Goal: Task Accomplishment & Management: Manage account settings

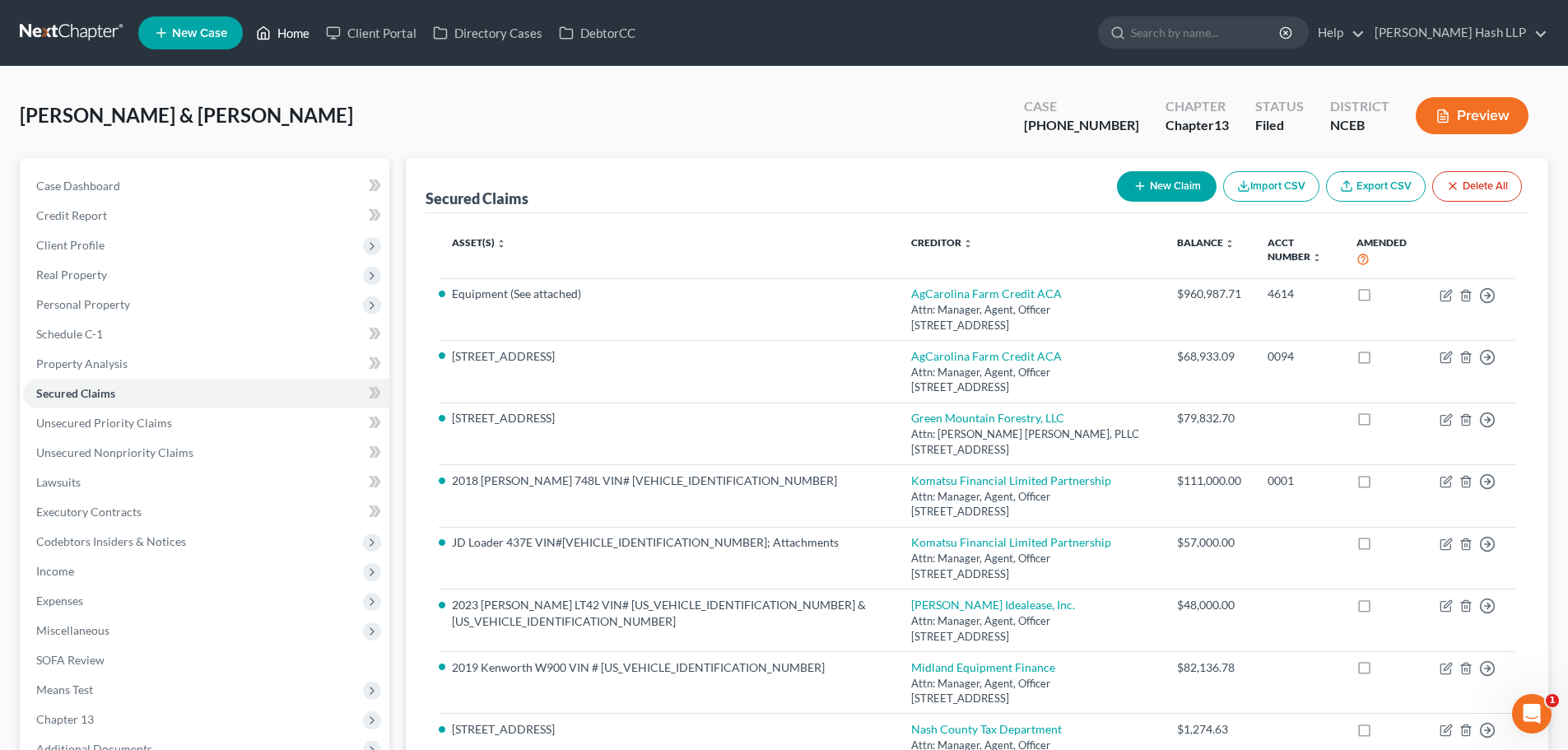
click at [293, 26] on link "Home" at bounding box center [283, 33] width 70 height 29
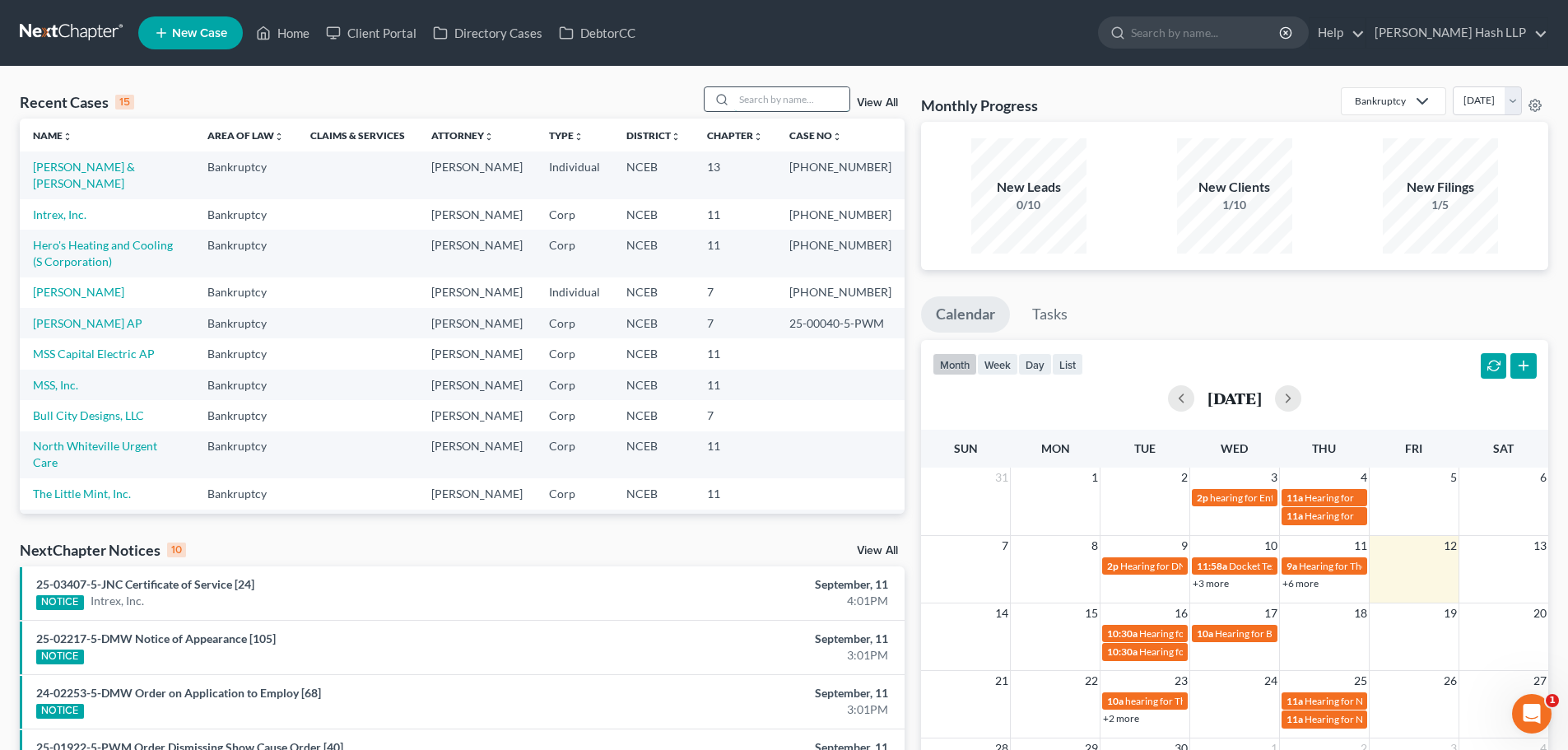
click at [753, 103] on input "search" at bounding box center [792, 99] width 115 height 24
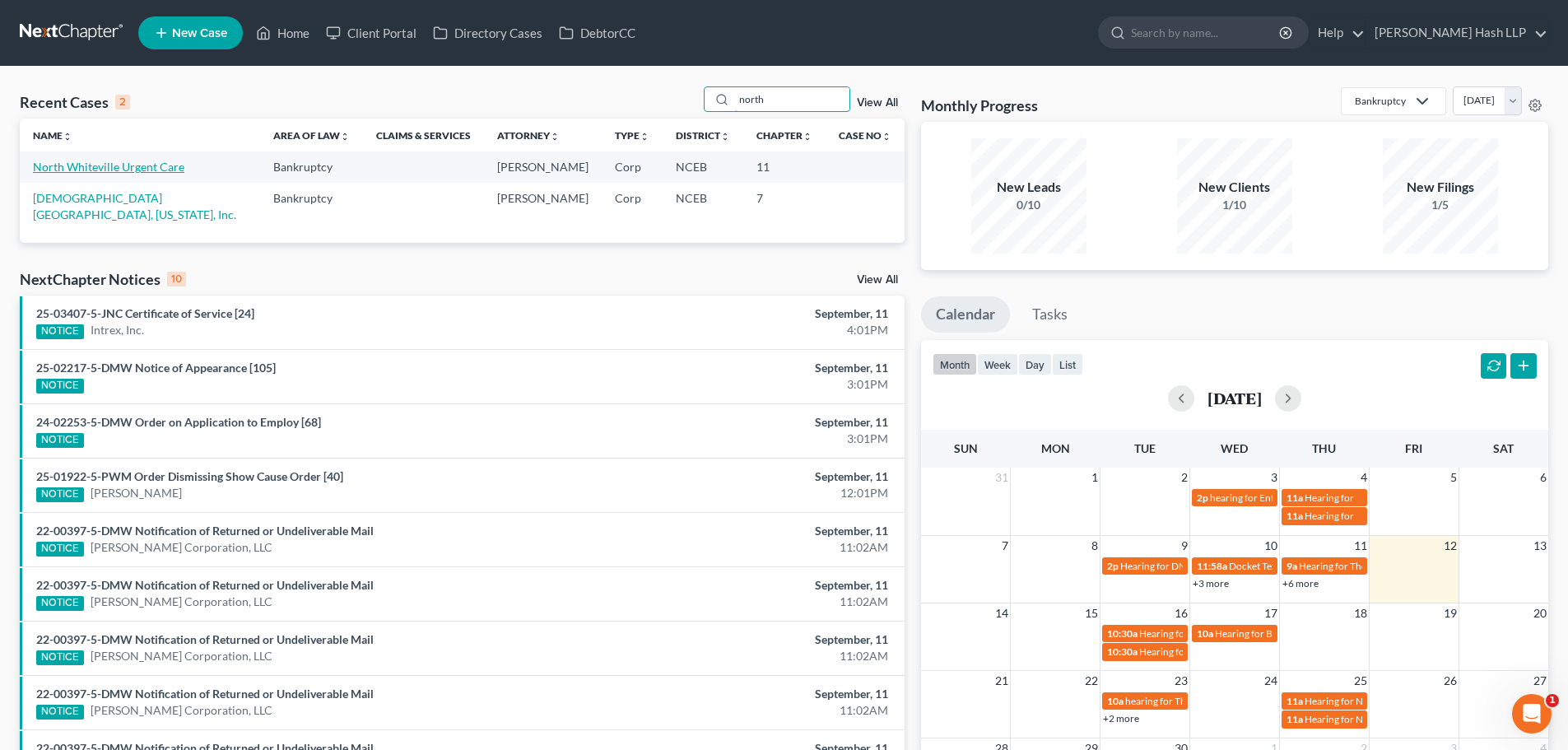
type input "north"
click at [79, 168] on link "North Whiteville Urgent Care" at bounding box center [109, 166] width 151 height 14
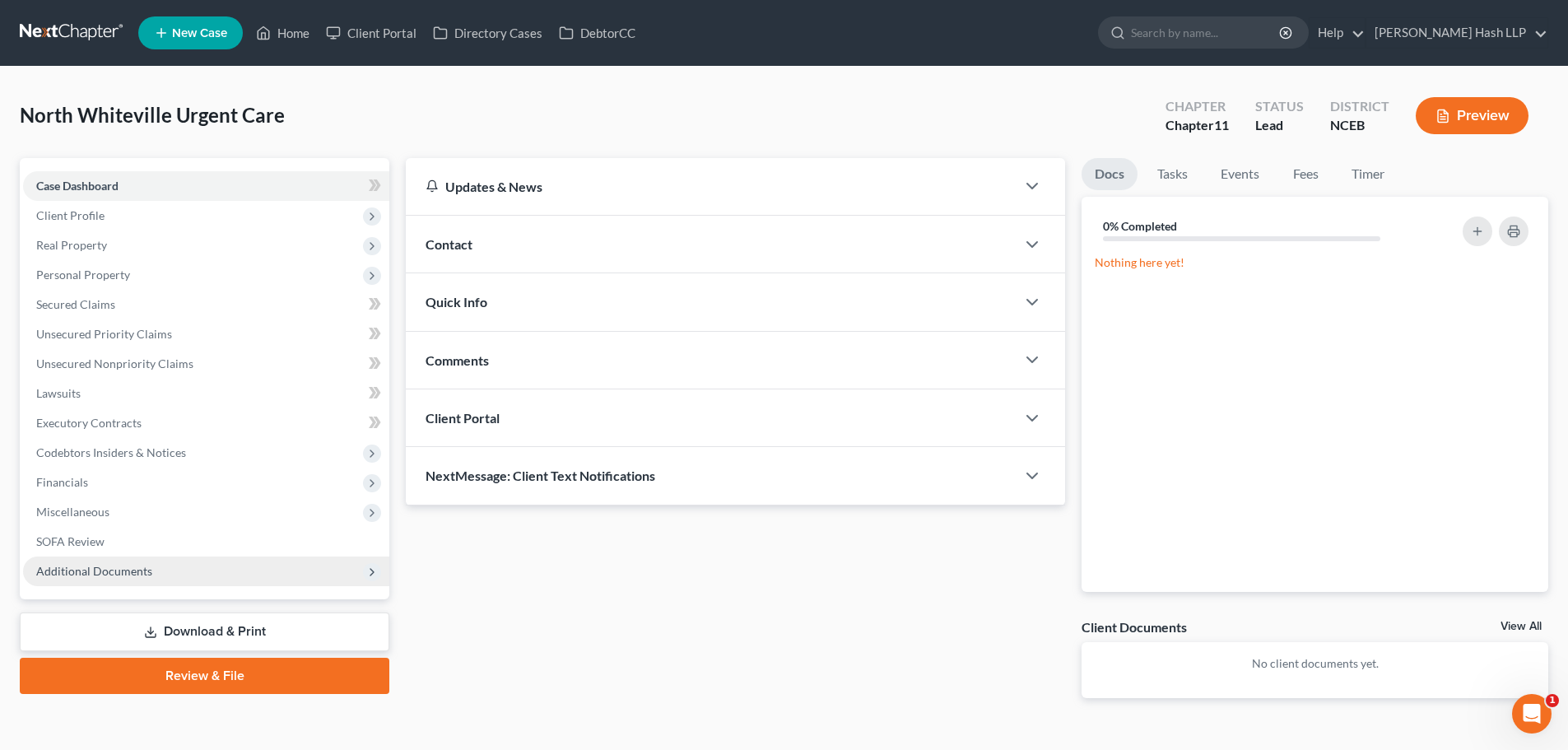
click at [166, 566] on span "Additional Documents" at bounding box center [206, 571] width 367 height 29
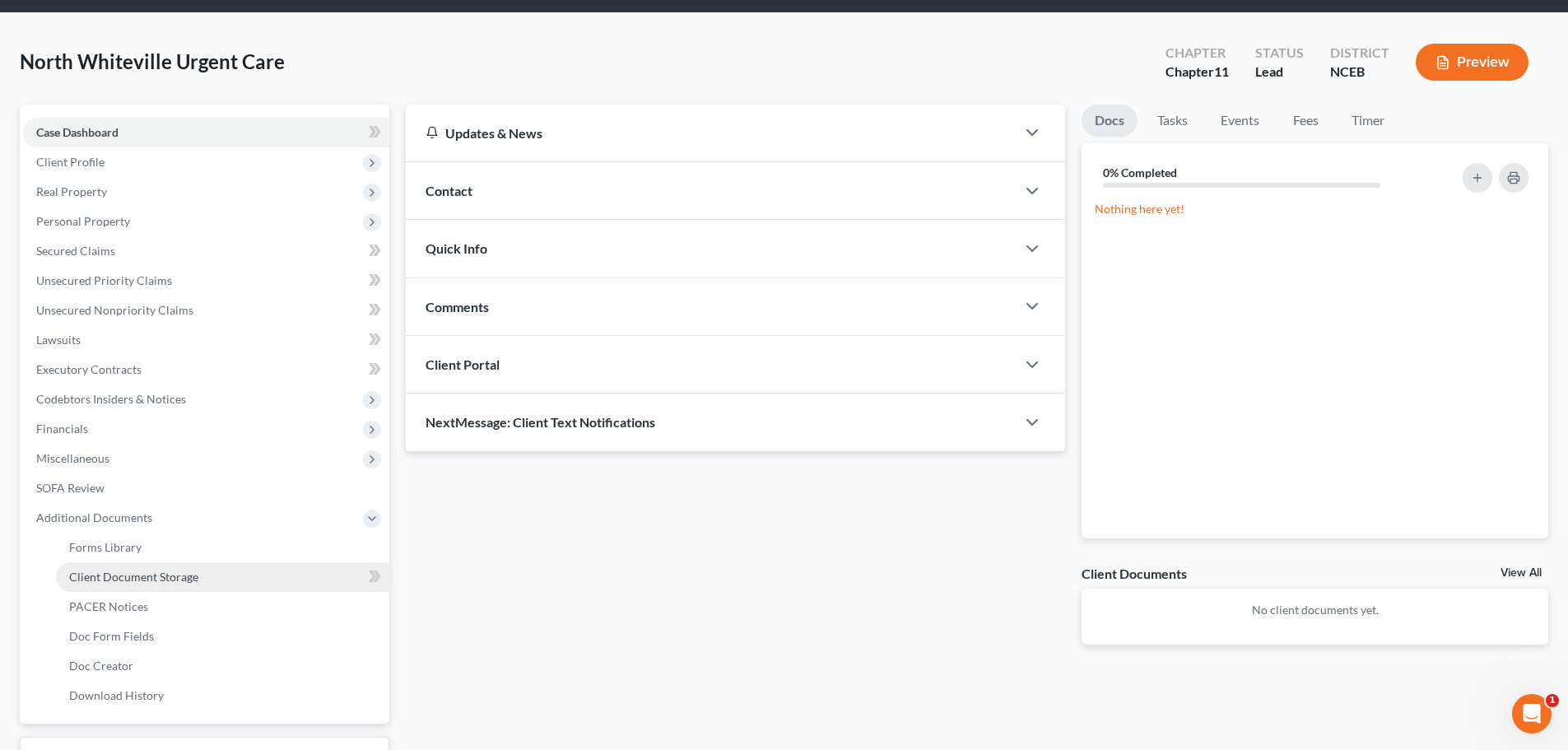
scroll to position [82, 0]
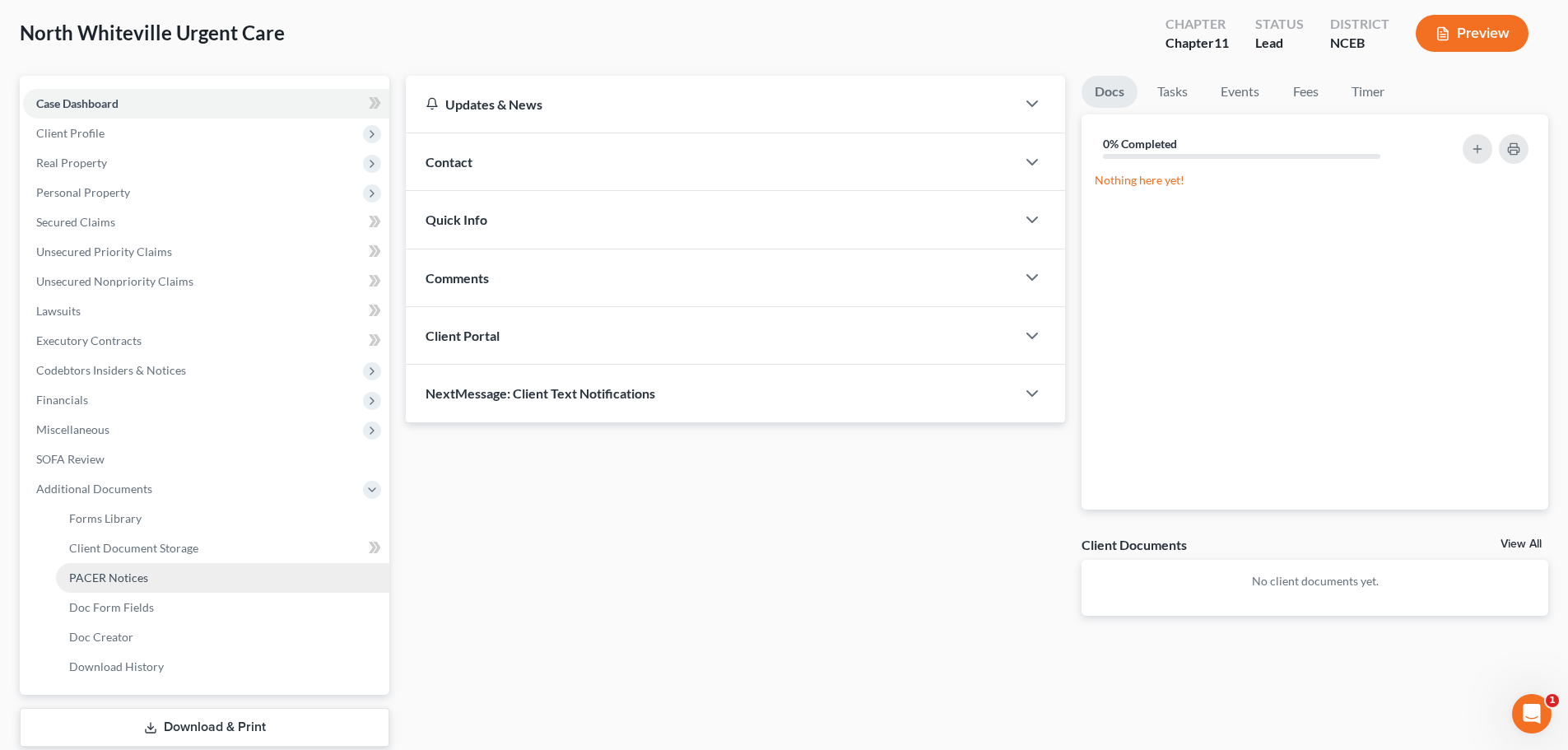
click at [140, 578] on span "PACER Notices" at bounding box center [109, 577] width 79 height 14
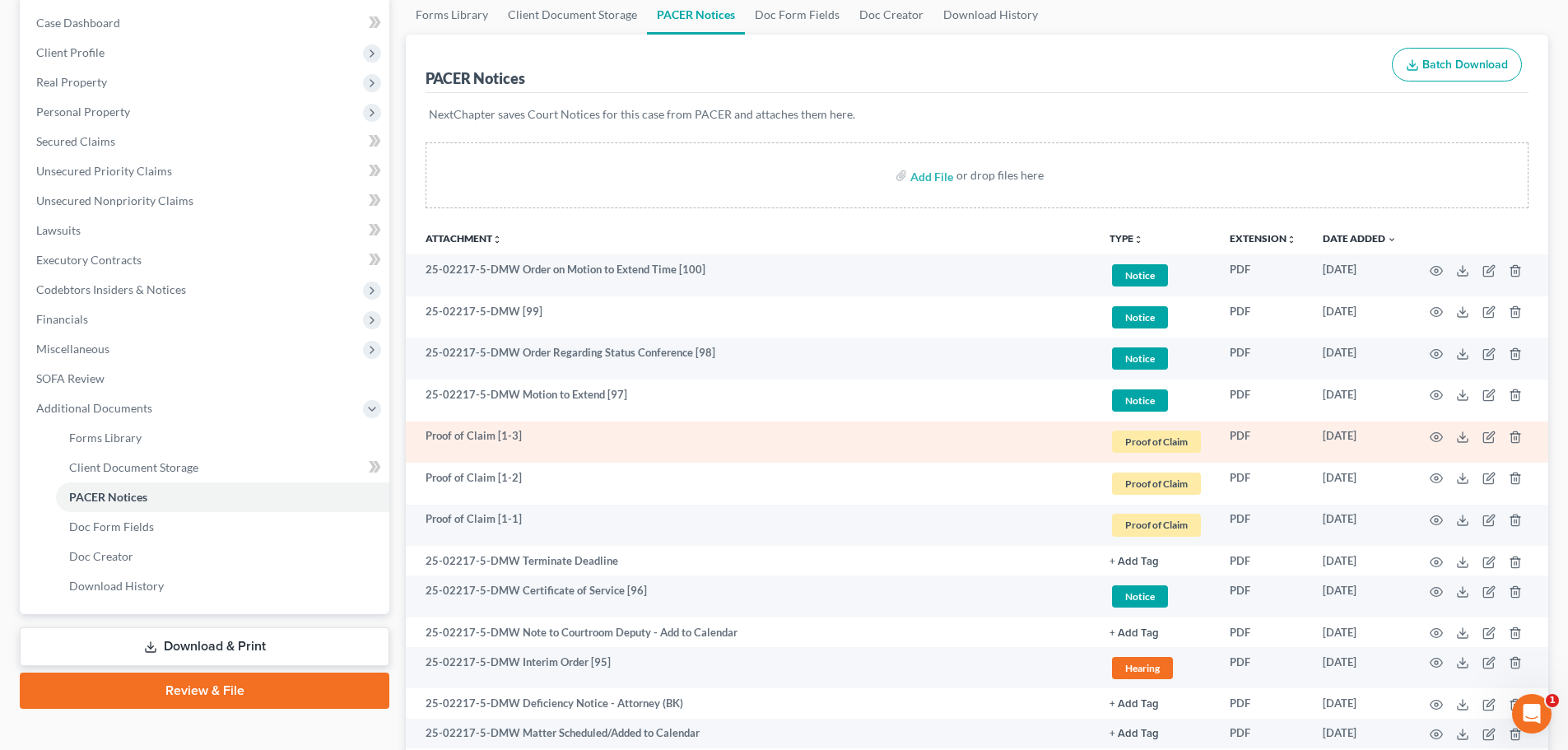
scroll to position [164, 0]
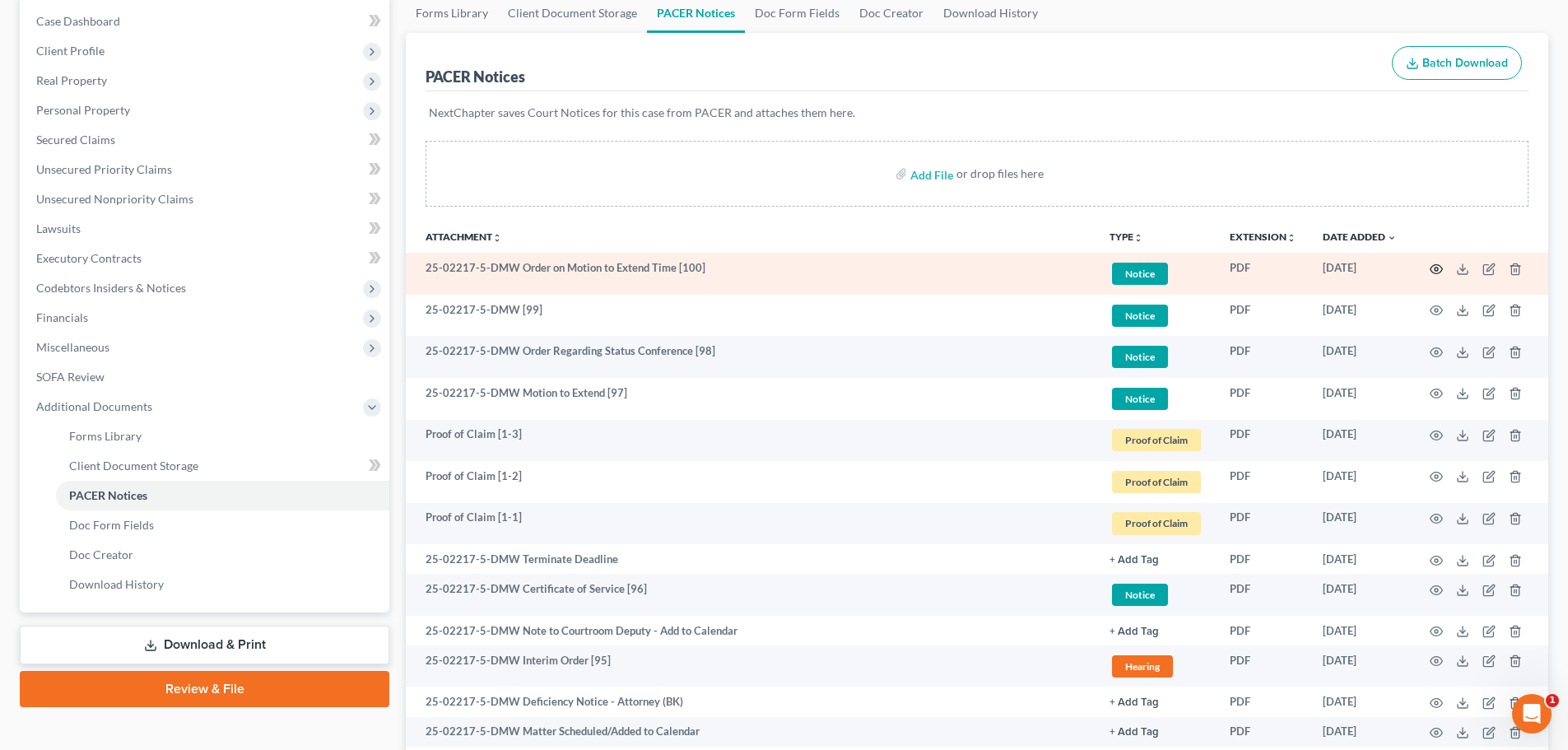
click at [1436, 267] on icon "button" at bounding box center [1437, 269] width 13 height 13
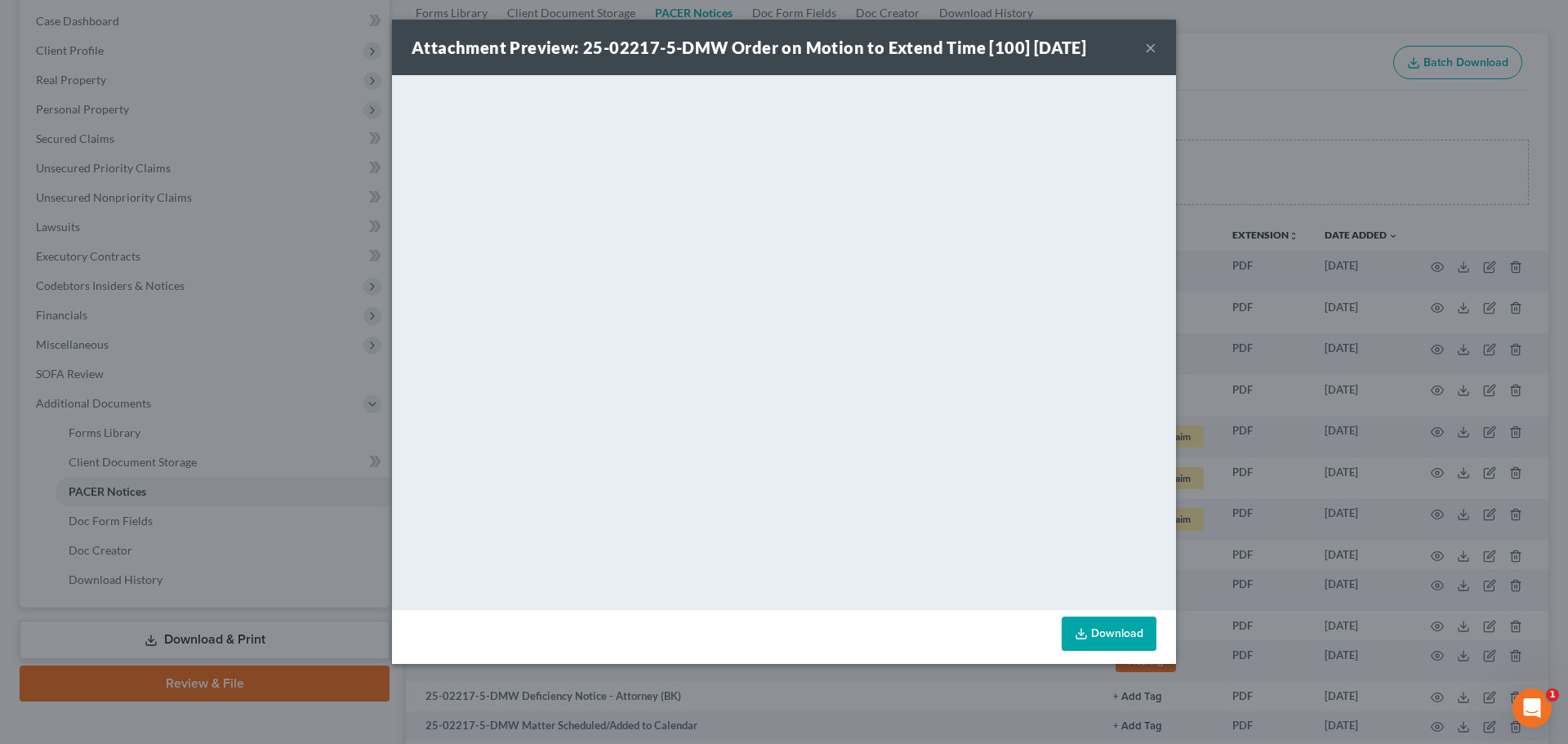
click at [1148, 49] on button "×" at bounding box center [1150, 48] width 12 height 20
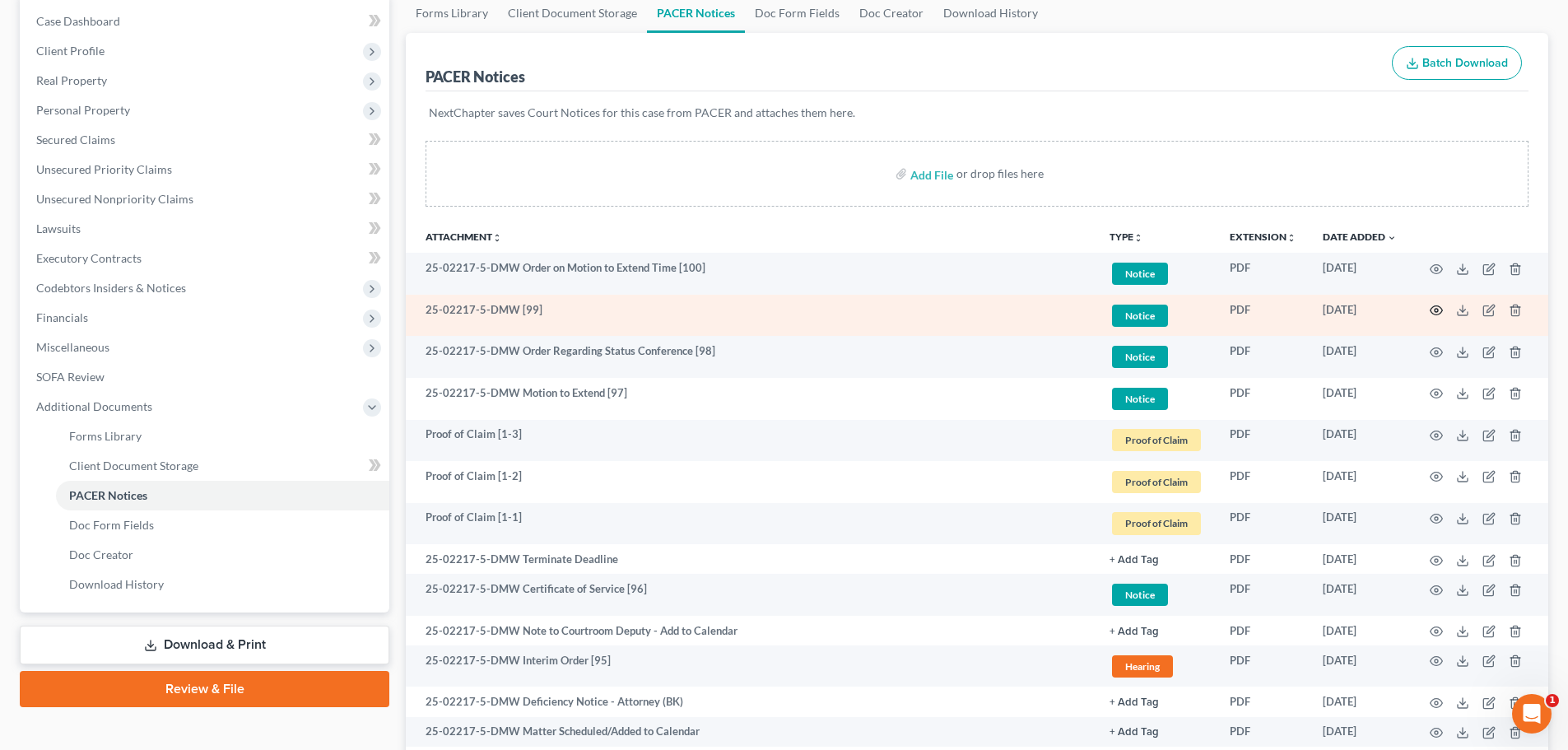
click at [1433, 305] on icon "button" at bounding box center [1437, 310] width 13 height 13
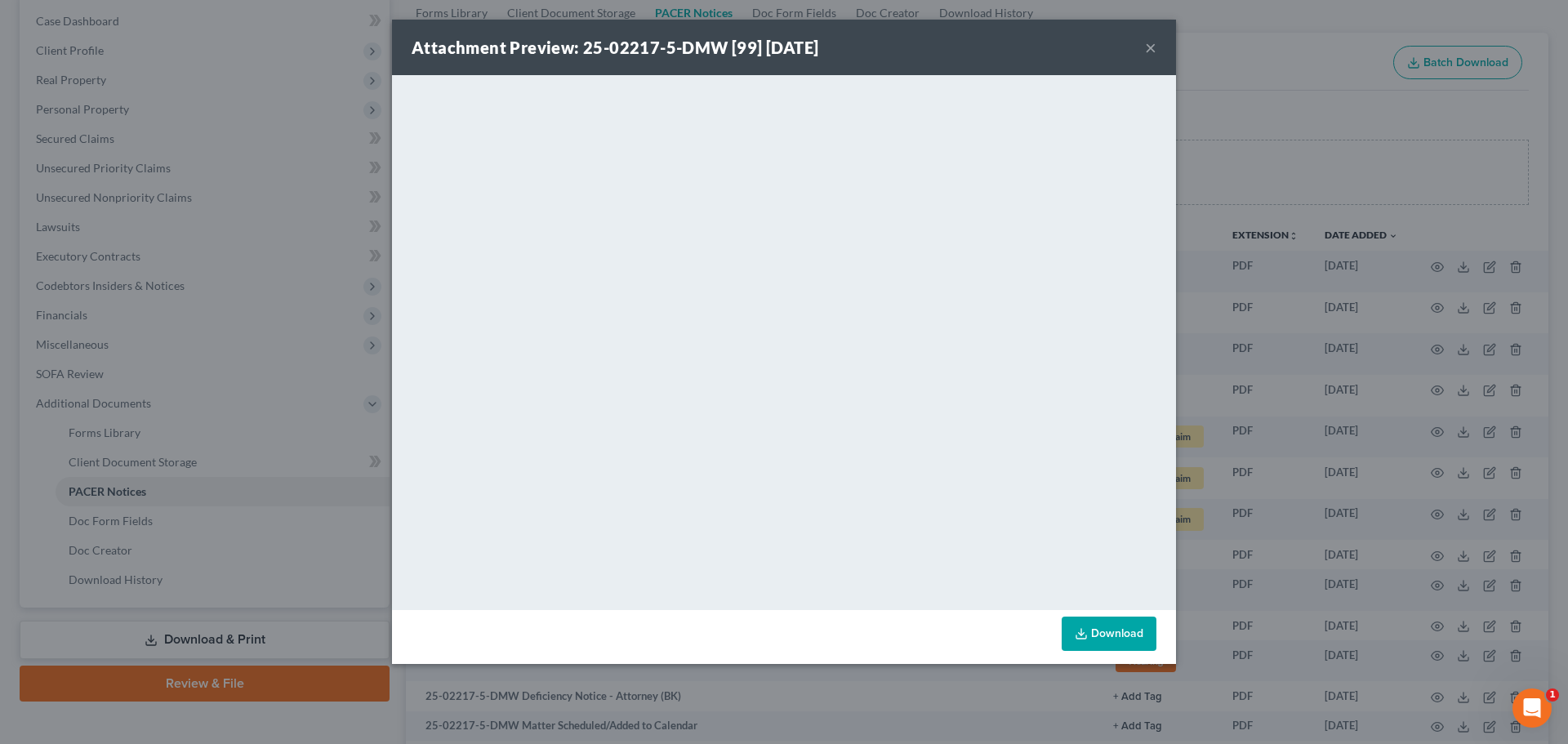
click at [1153, 43] on button "×" at bounding box center [1150, 48] width 12 height 20
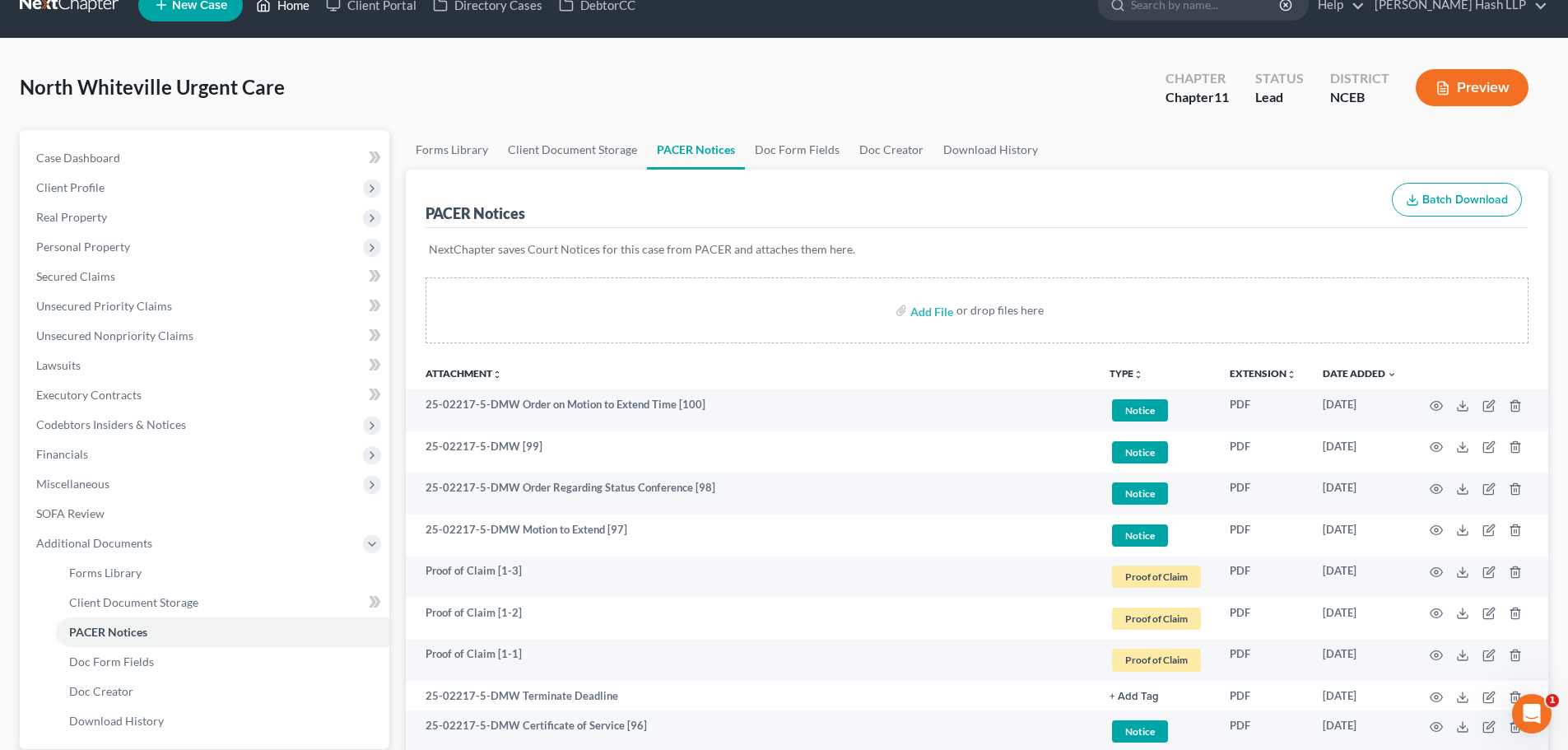
scroll to position [0, 0]
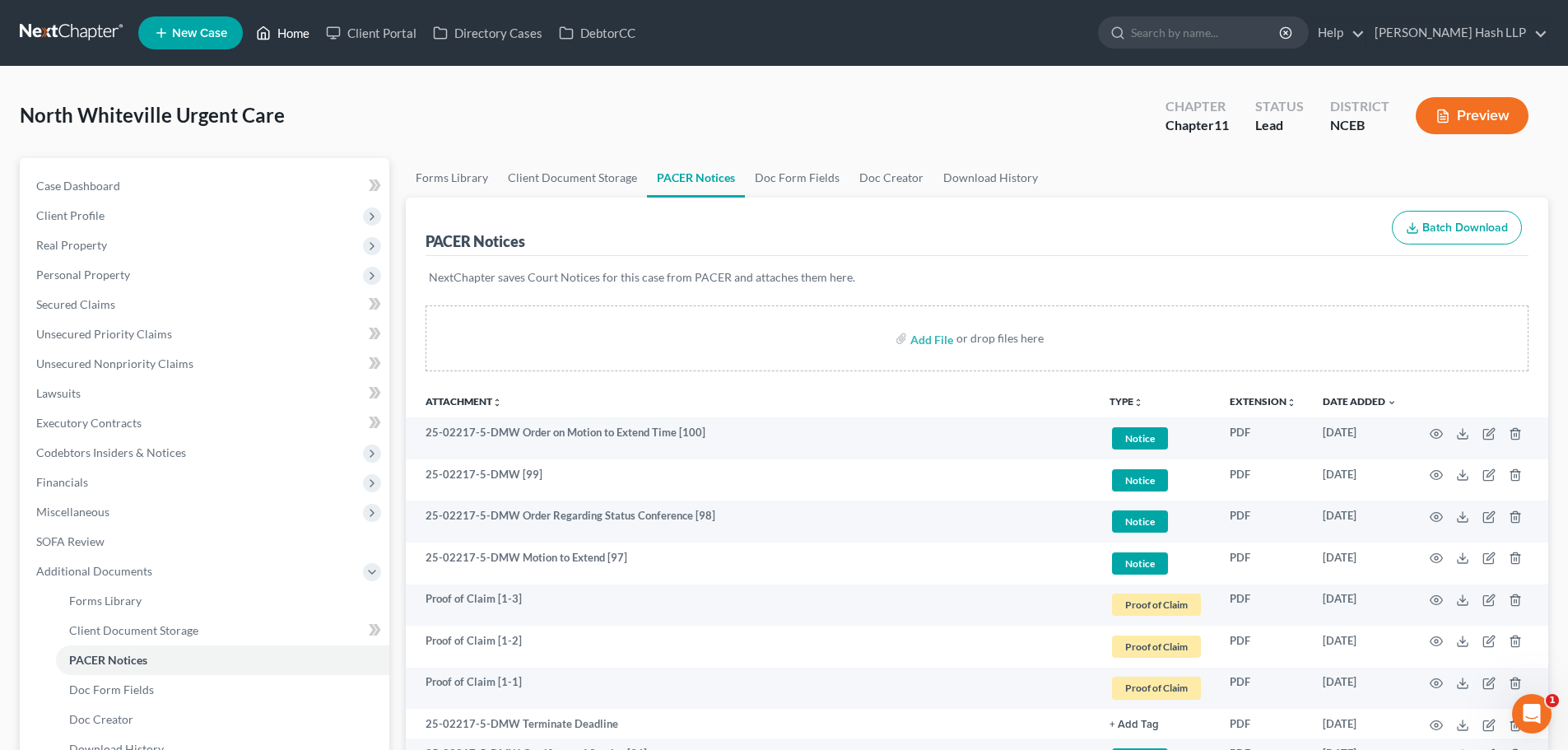
click at [296, 36] on link "Home" at bounding box center [283, 33] width 70 height 29
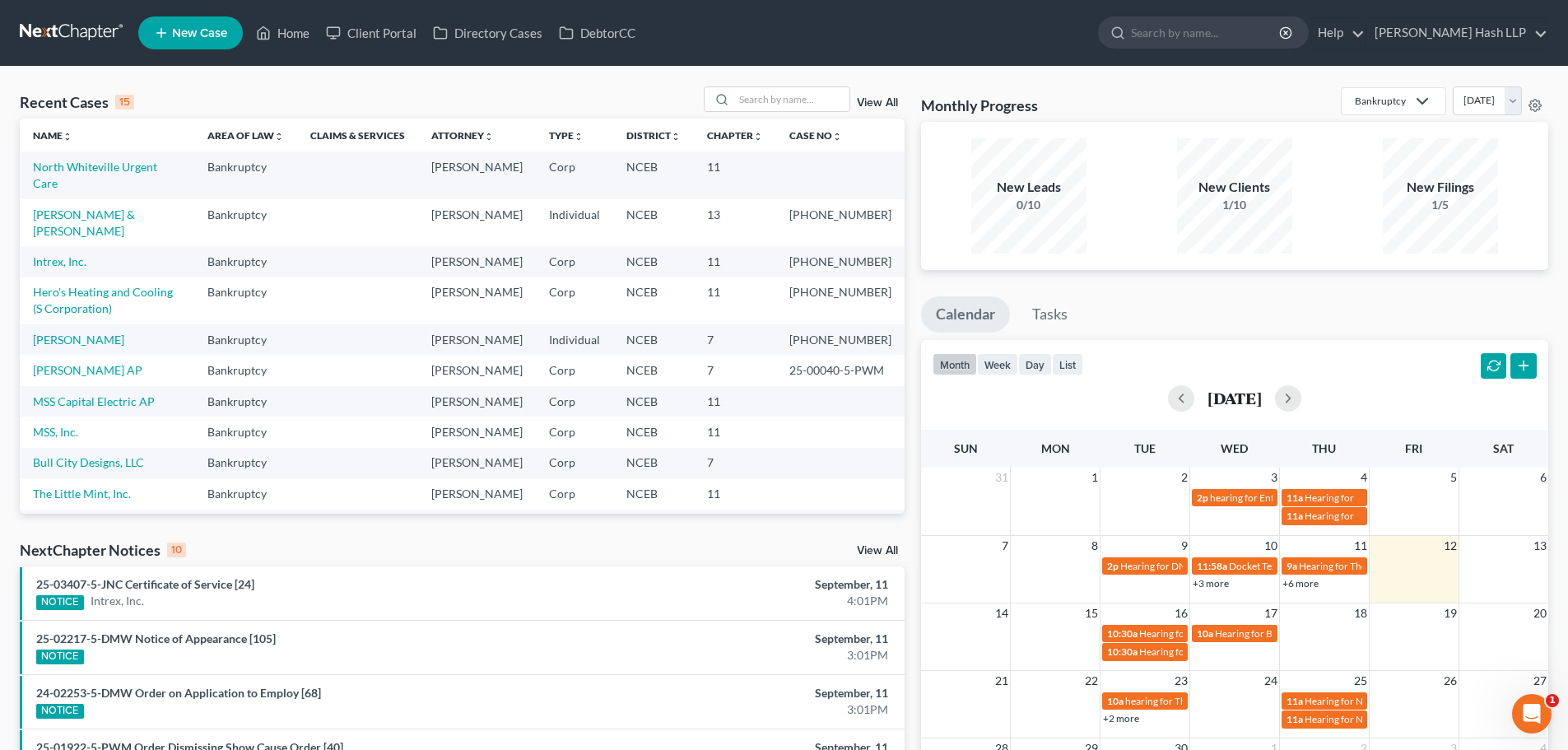
click at [877, 550] on link "View All" at bounding box center [877, 550] width 41 height 12
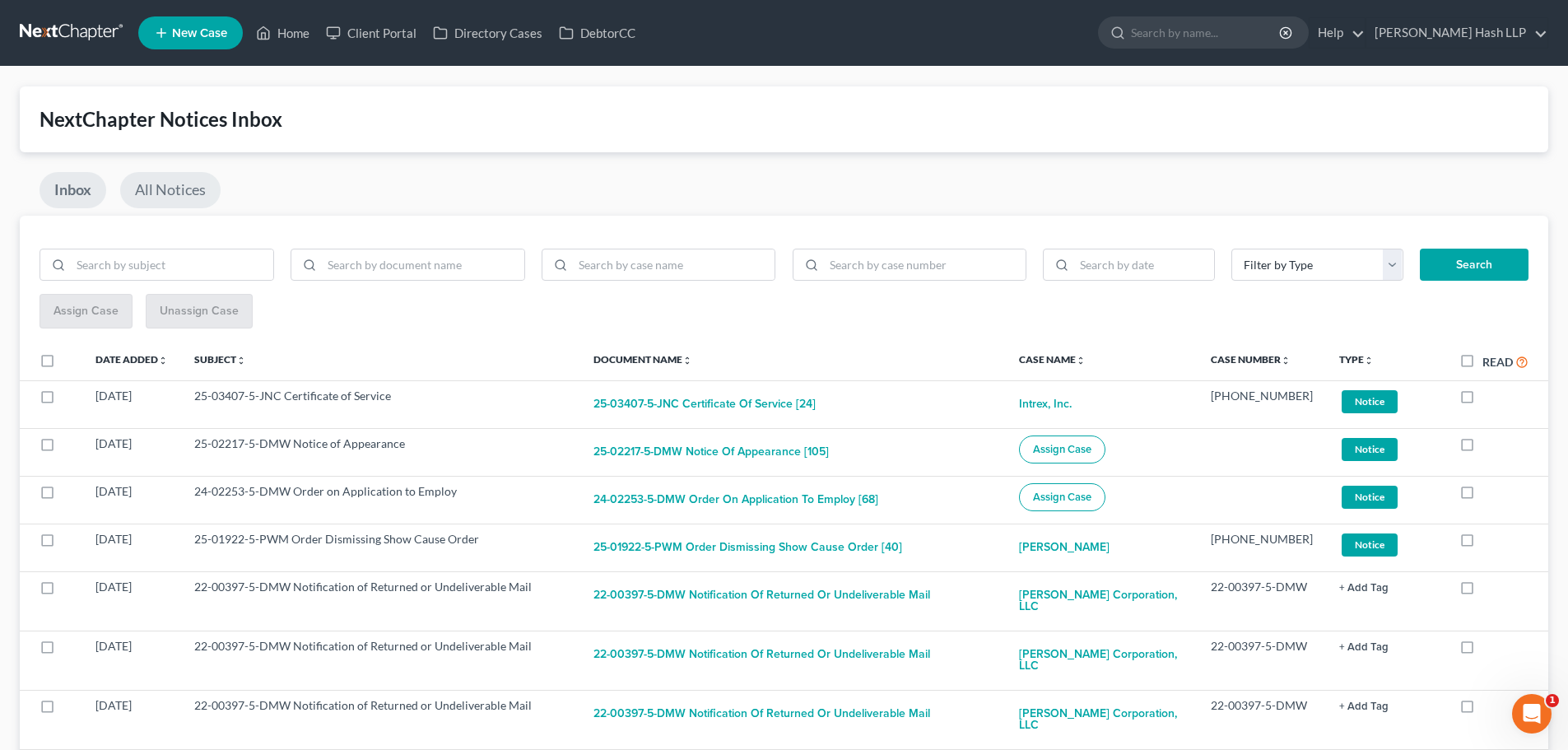
click at [195, 189] on link "All Notices" at bounding box center [171, 191] width 100 height 36
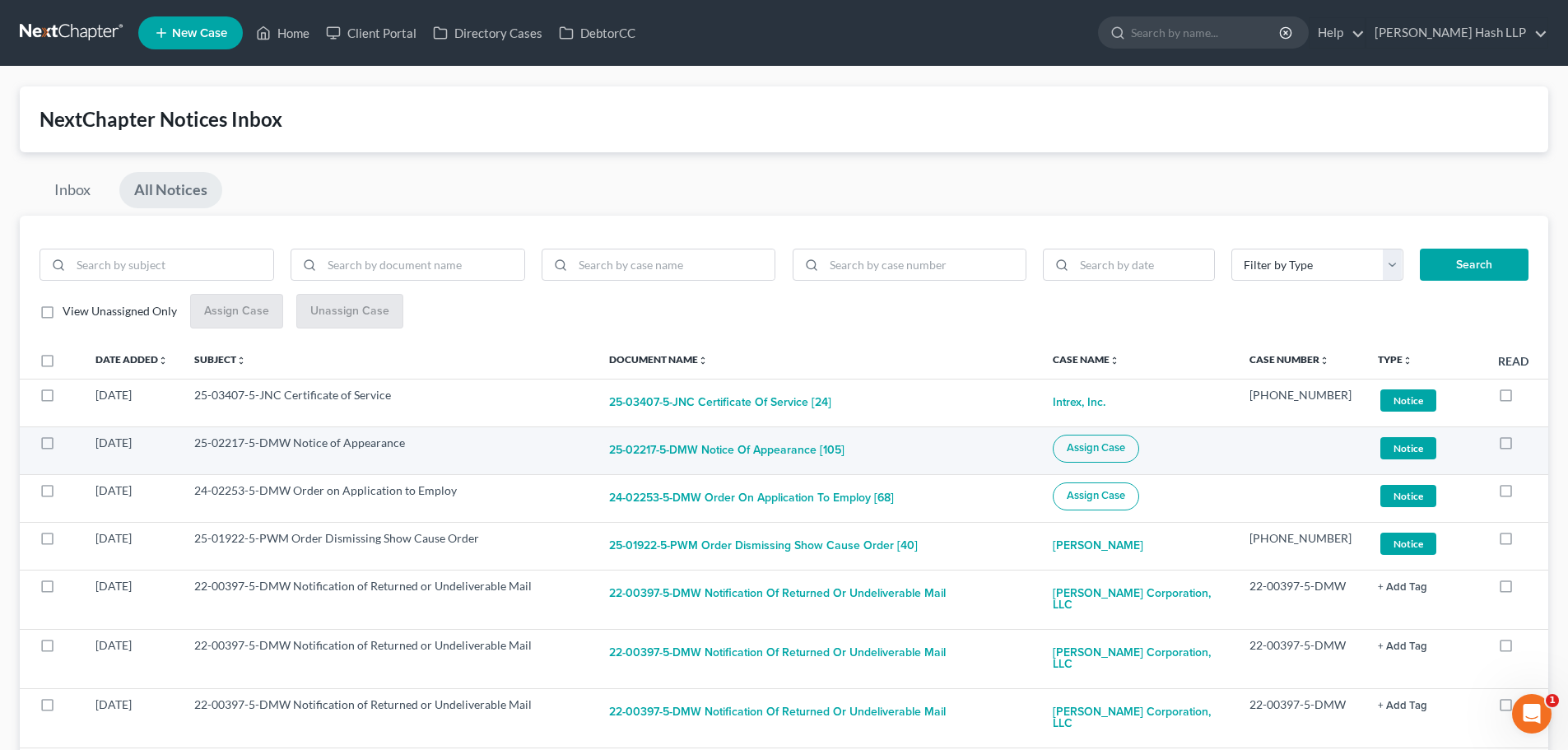
click at [1126, 446] on span "Assign Case" at bounding box center [1096, 448] width 58 height 13
checkbox input "true"
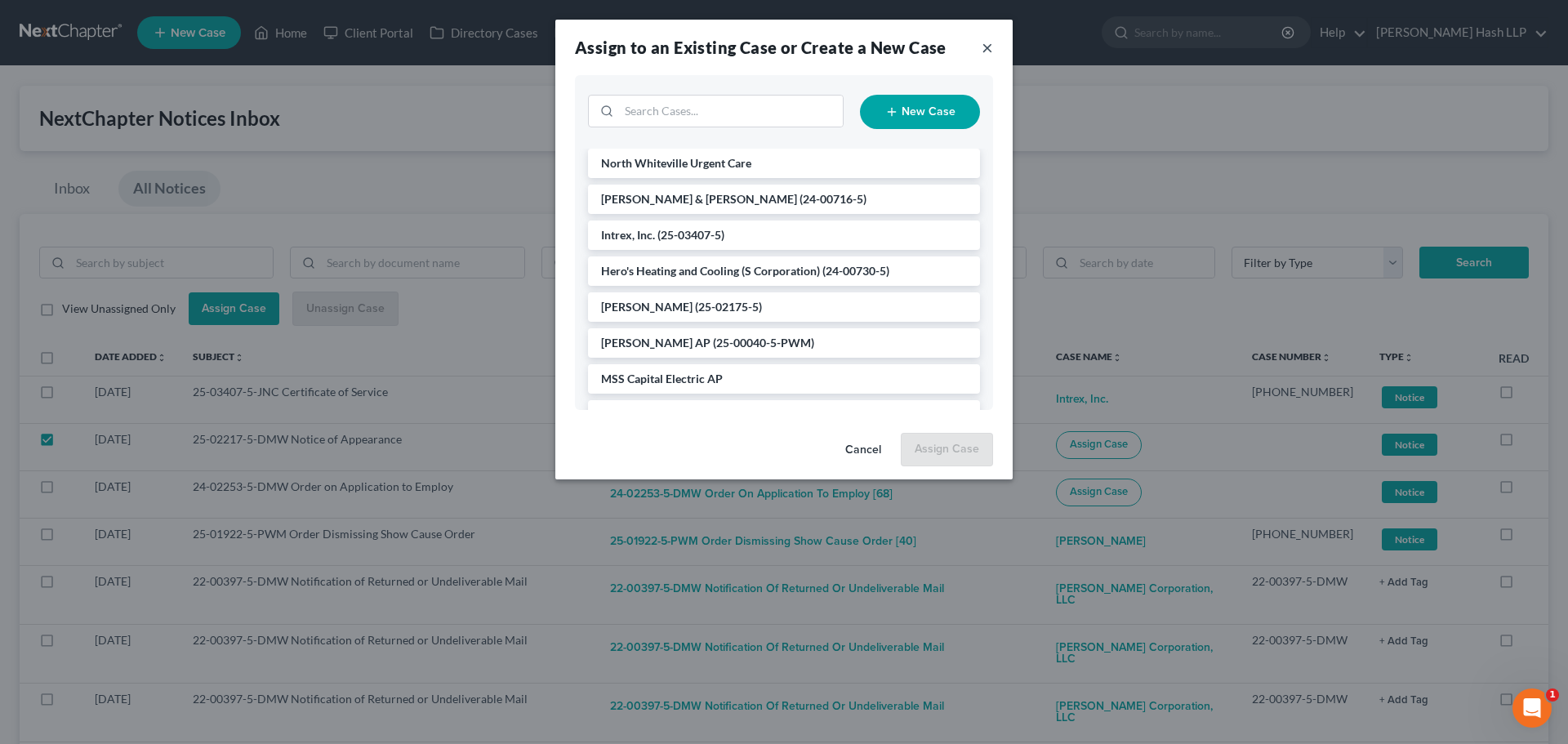
click at [990, 47] on button "×" at bounding box center [987, 48] width 12 height 20
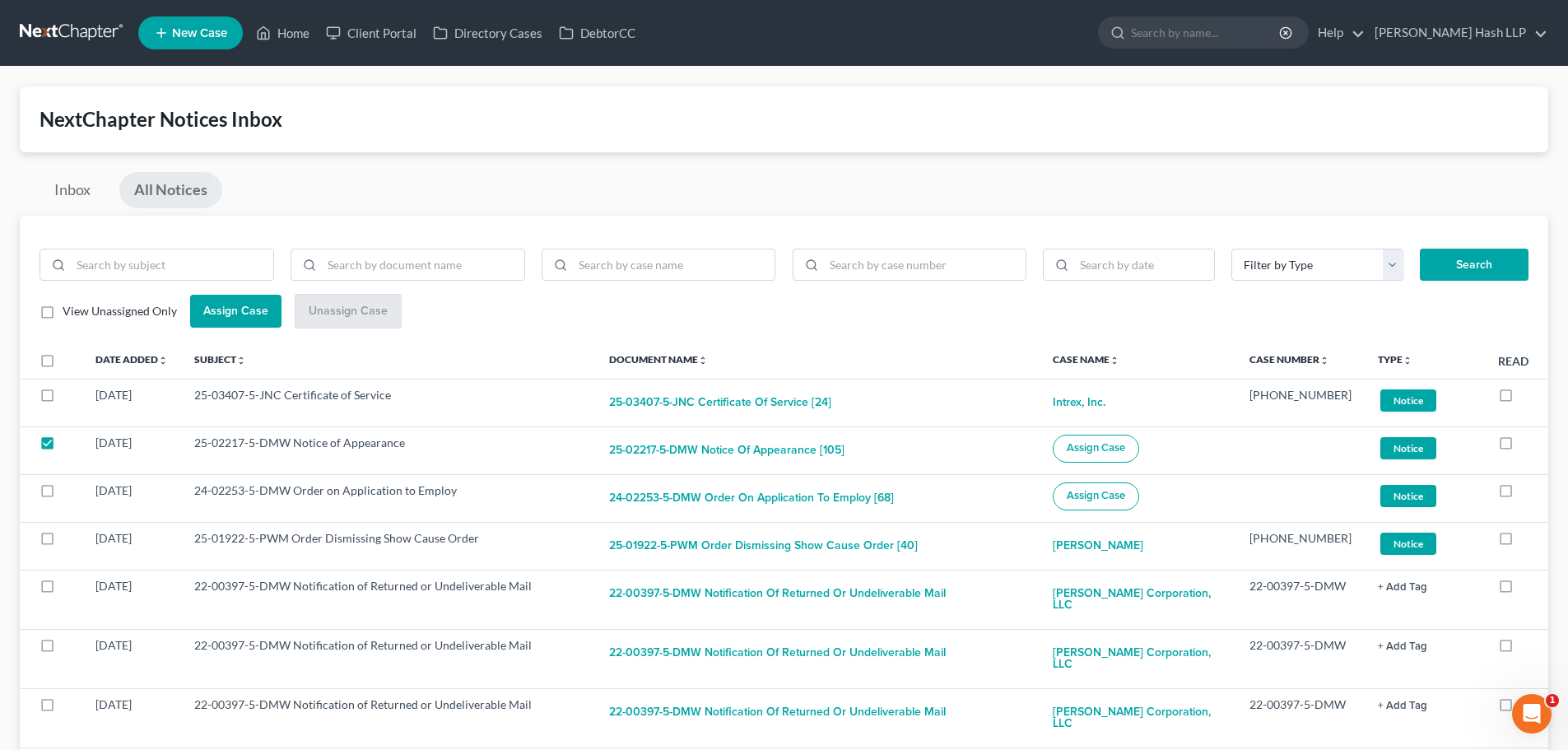
click at [63, 308] on label "View Unassigned Only" at bounding box center [119, 311] width 114 height 16
click at [69, 308] on input "View Unassigned Only" at bounding box center [75, 308] width 11 height 11
checkbox input "true"
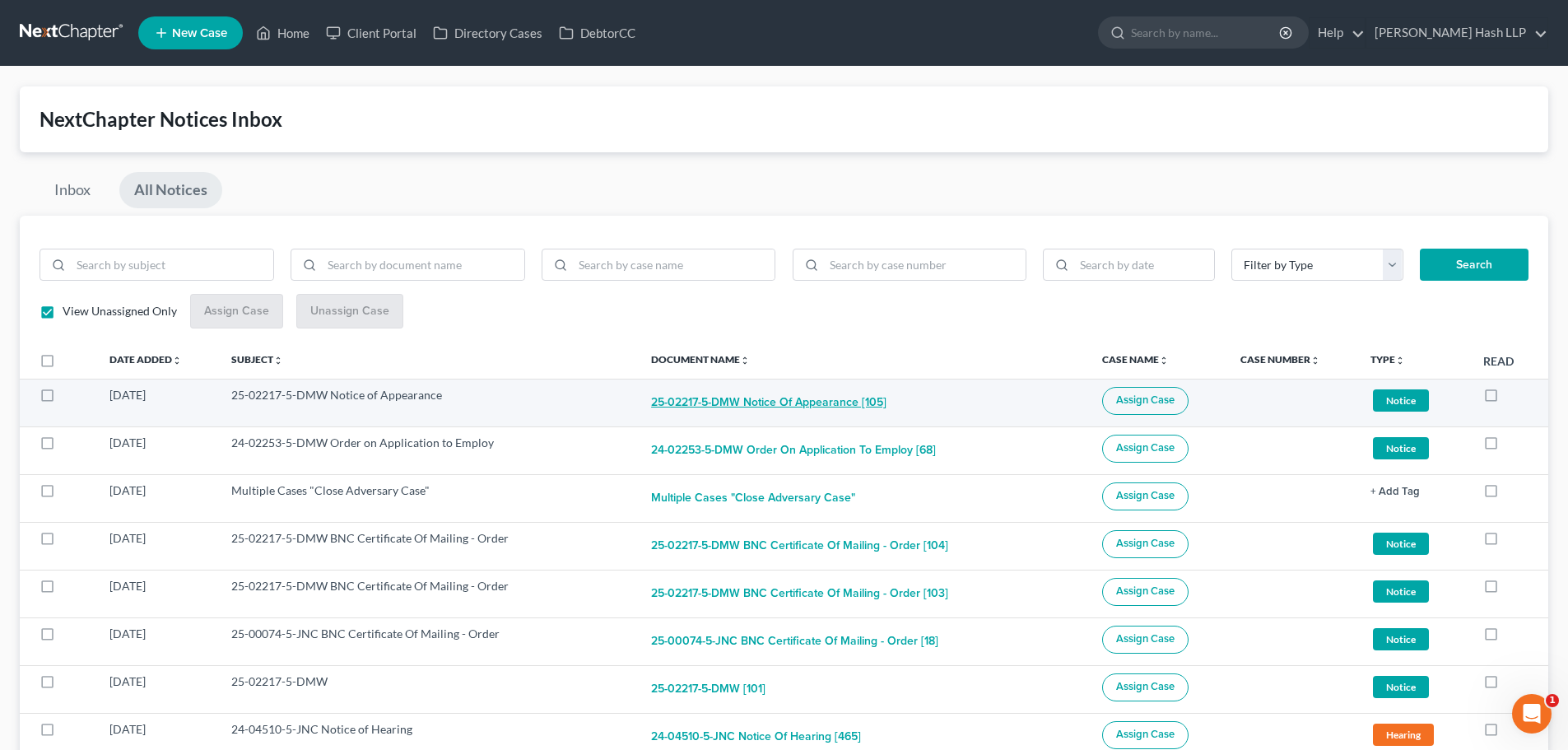
click at [747, 404] on button "25-02217-5-DMW Notice of Appearance [105]" at bounding box center [769, 403] width 235 height 33
checkbox input "true"
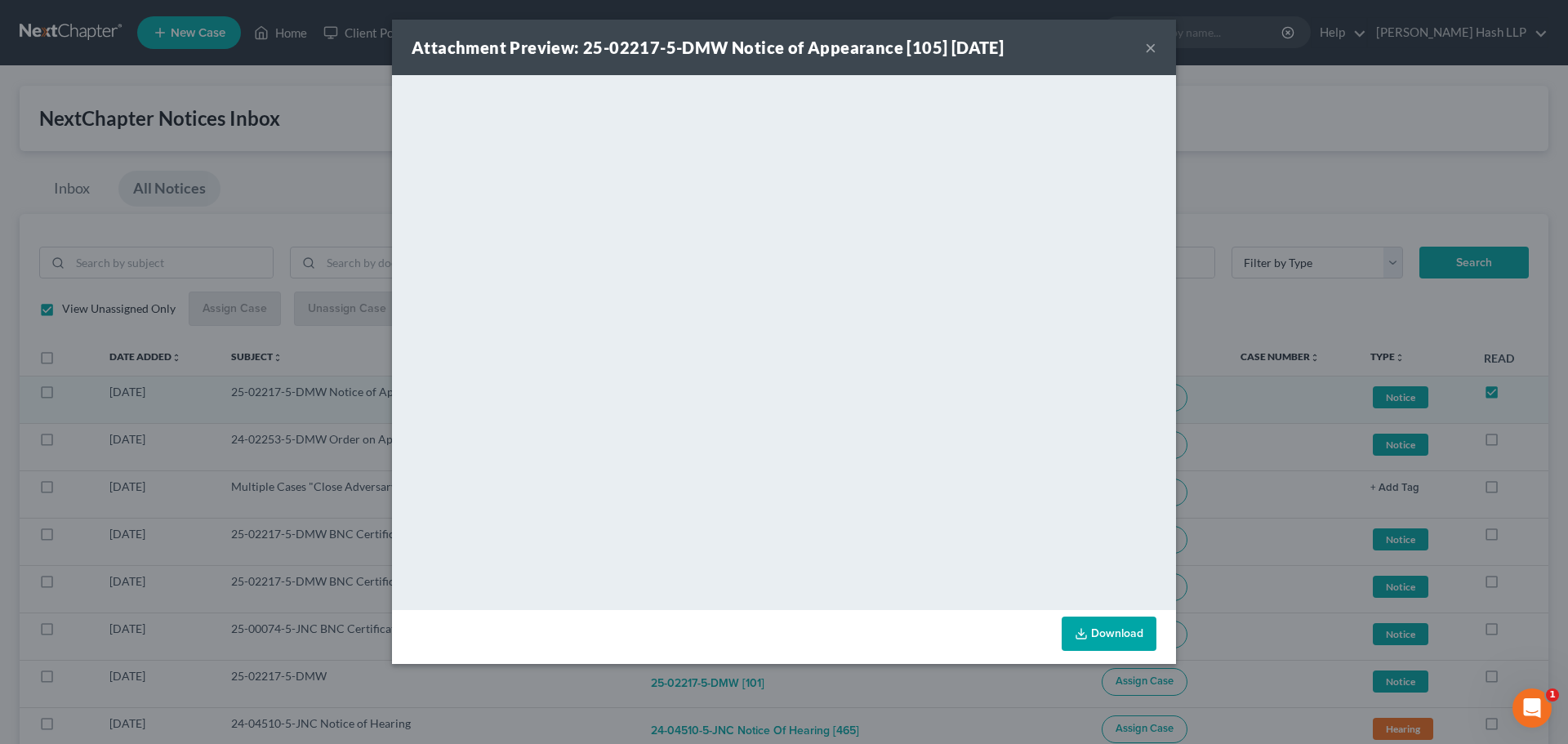
click at [1151, 48] on button "×" at bounding box center [1150, 48] width 12 height 20
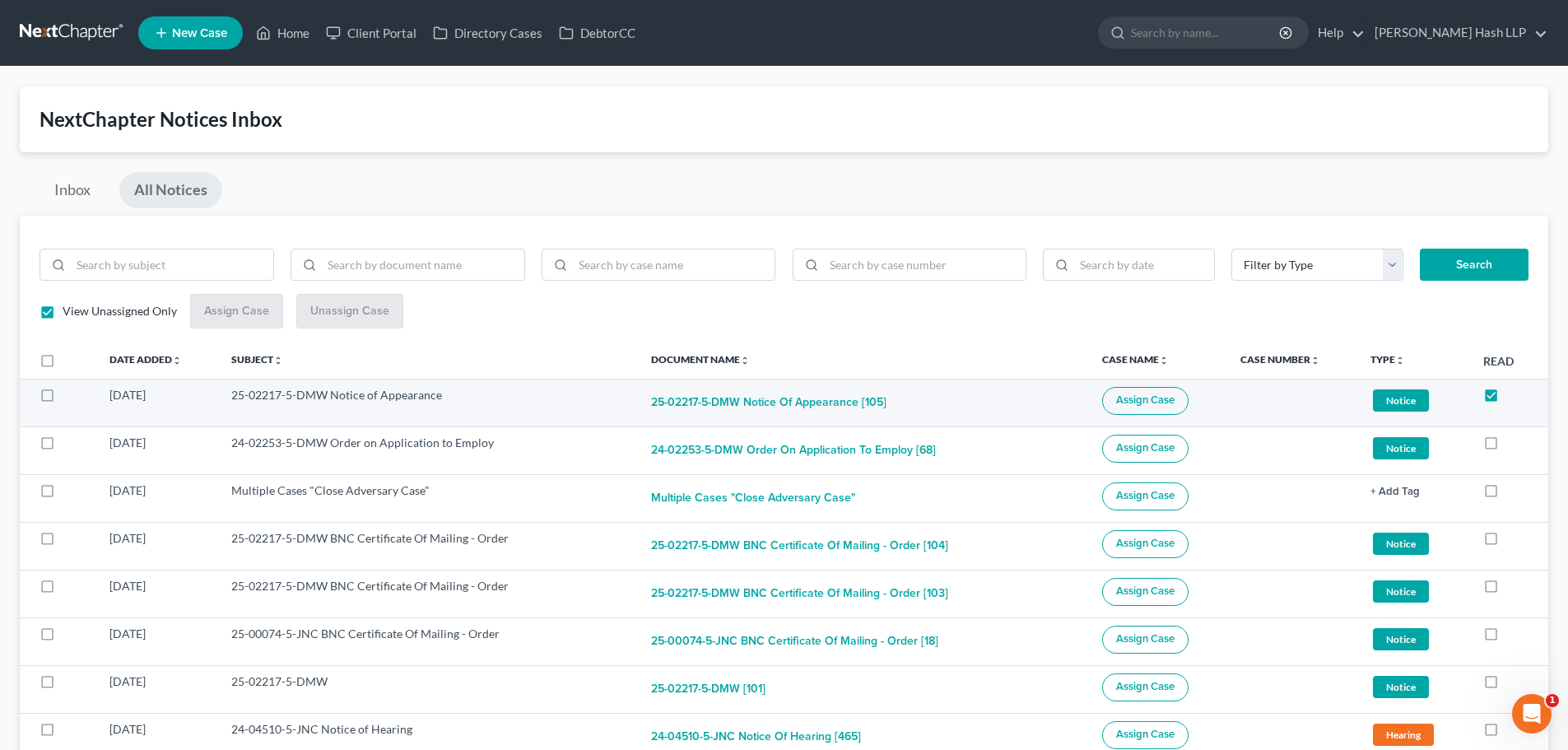
click at [63, 400] on label at bounding box center [63, 400] width 0 height 0
click at [69, 394] on input "checkbox" at bounding box center [75, 392] width 11 height 11
checkbox input "true"
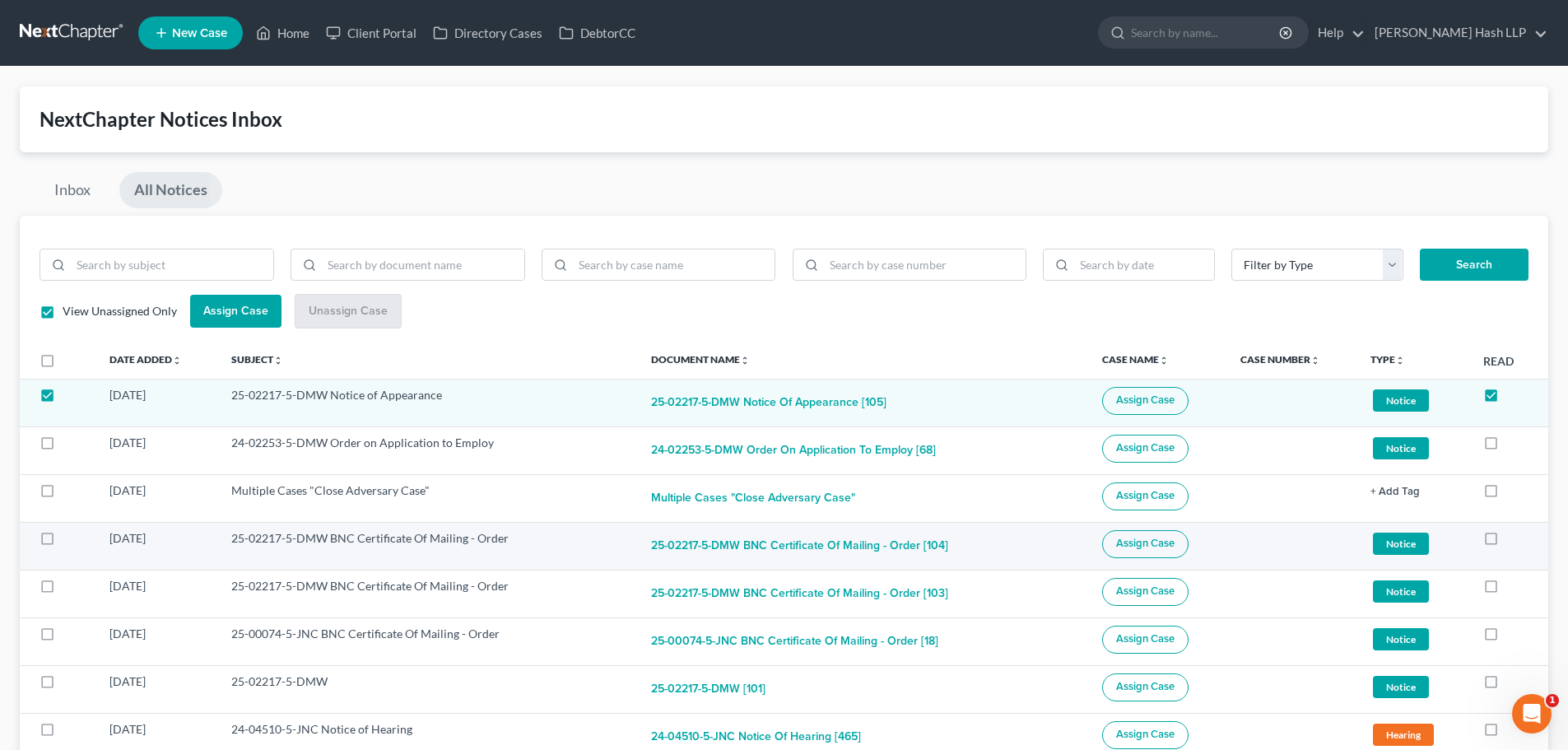
click at [63, 543] on label at bounding box center [63, 543] width 0 height 0
click at [69, 537] on input "checkbox" at bounding box center [75, 536] width 11 height 11
checkbox input "true"
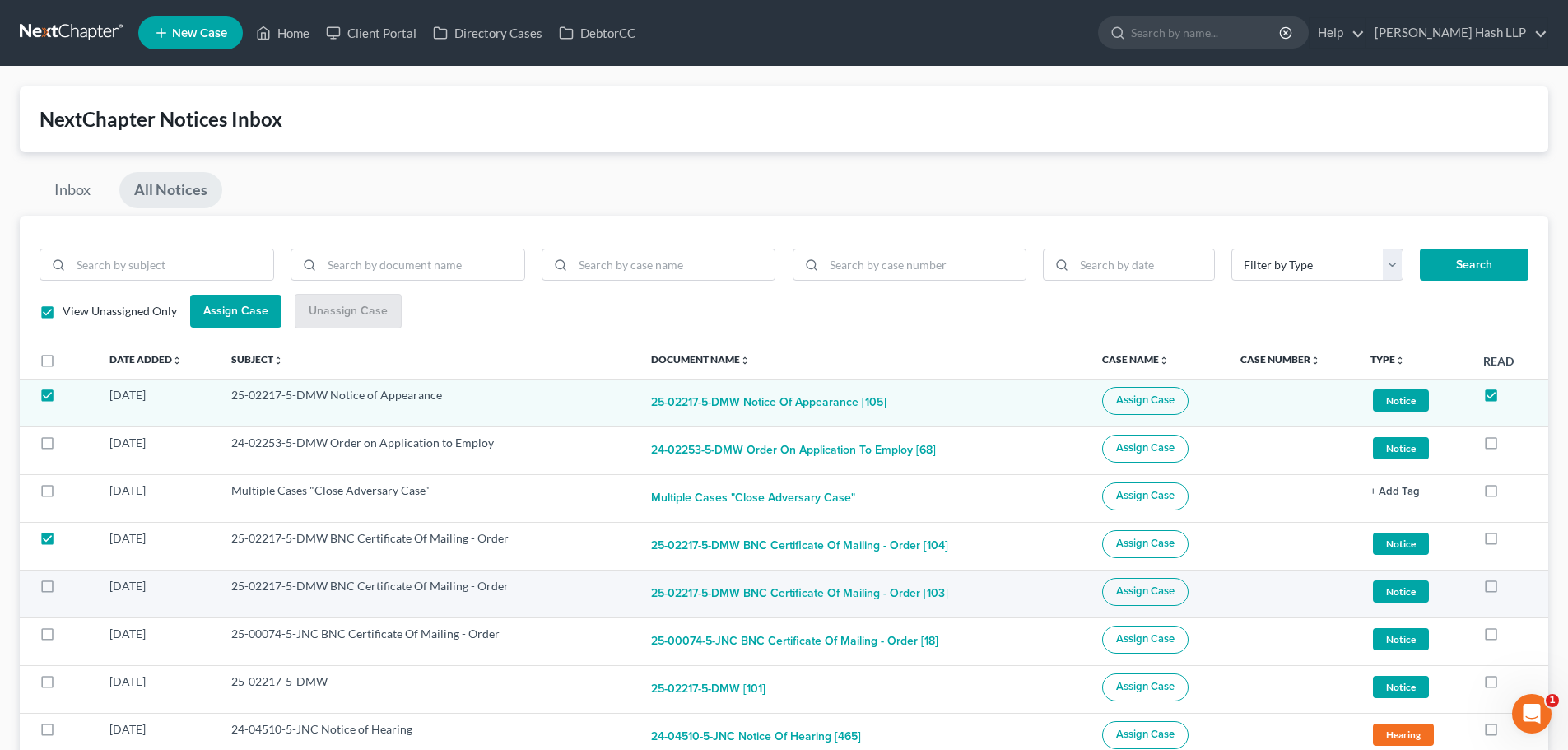
click at [63, 590] on label at bounding box center [63, 590] width 0 height 0
click at [69, 589] on input "checkbox" at bounding box center [75, 584] width 11 height 11
checkbox input "true"
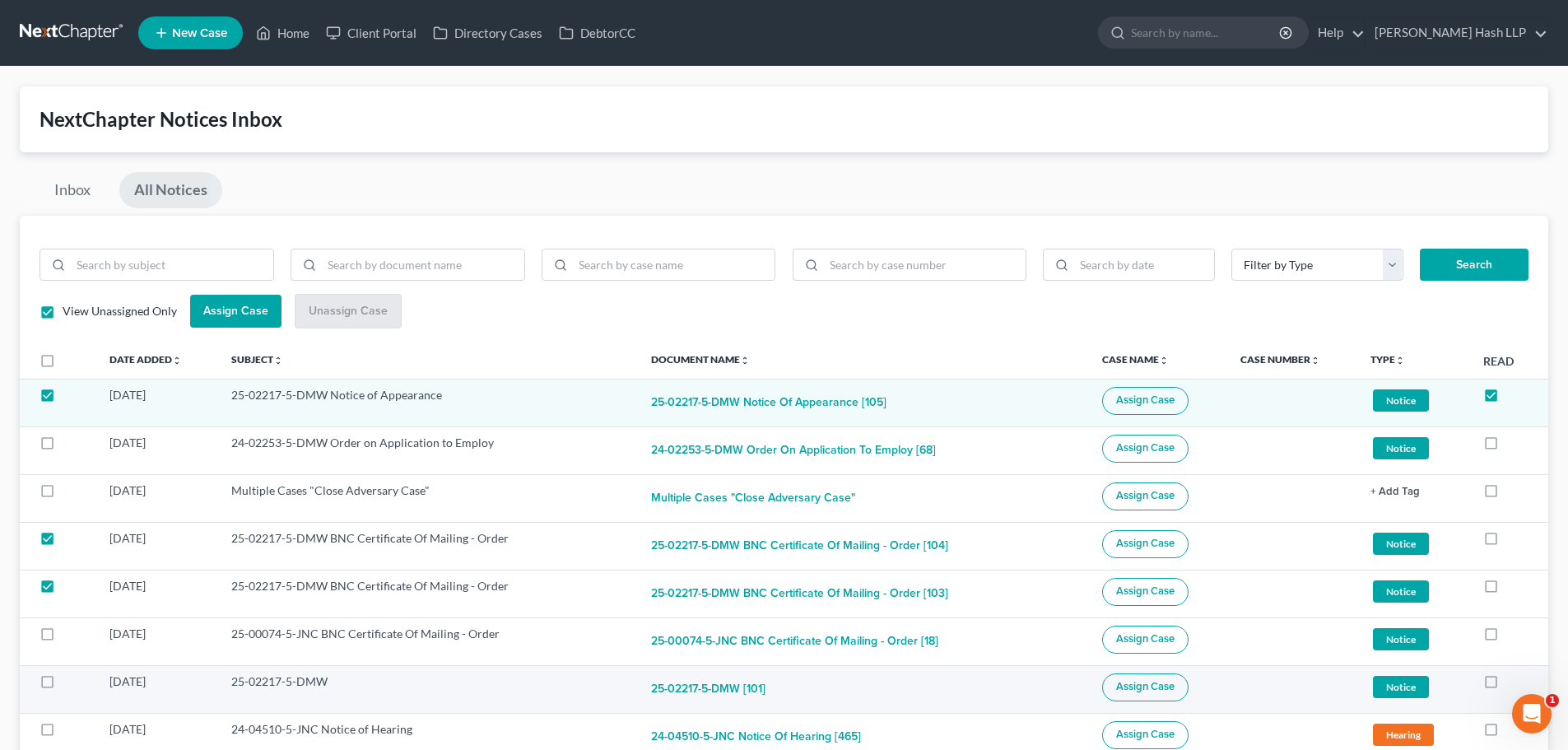
click at [63, 686] on label at bounding box center [63, 686] width 0 height 0
click at [69, 684] on input "checkbox" at bounding box center [75, 679] width 11 height 11
checkbox input "true"
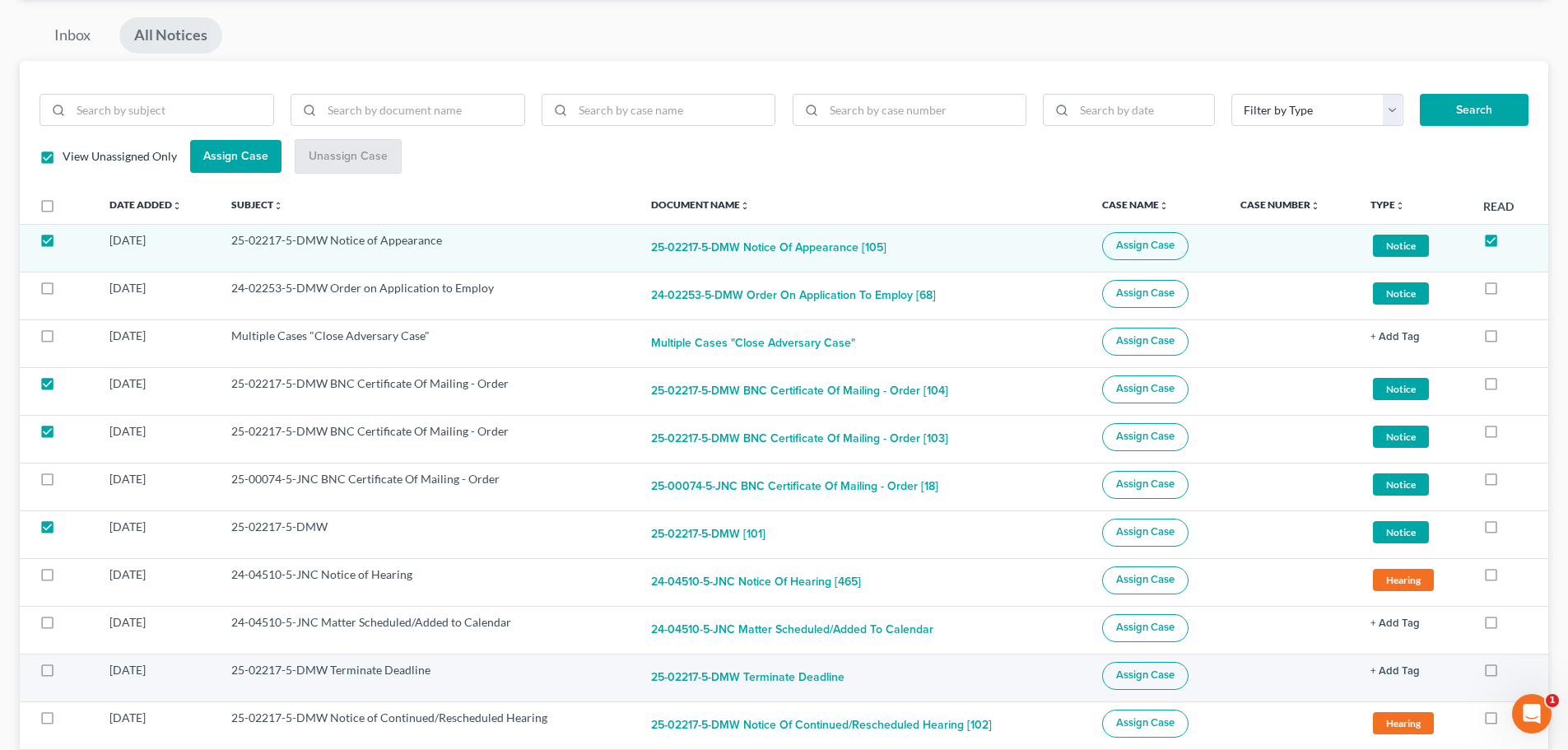
scroll to position [164, 0]
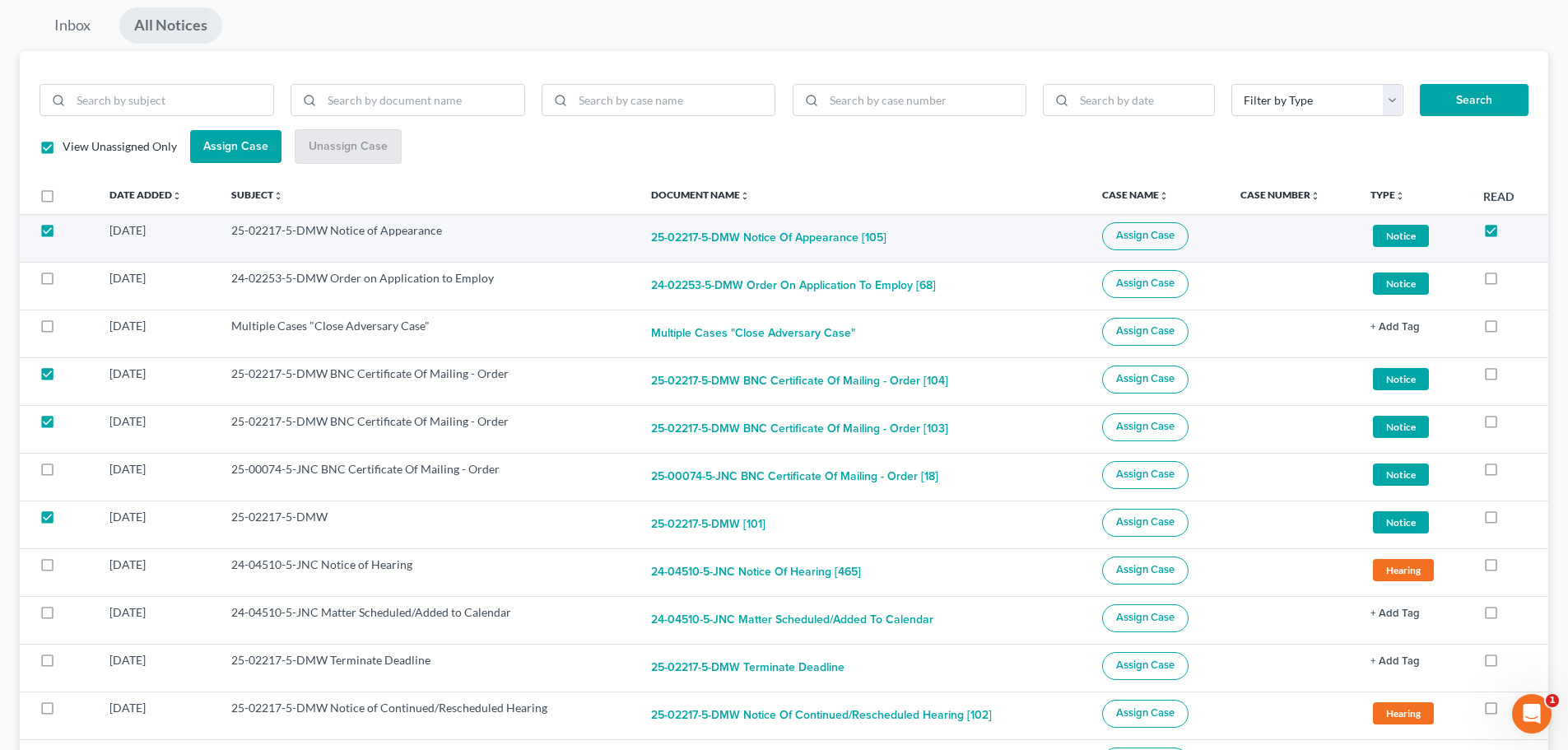
click at [1144, 235] on span "Assign Case" at bounding box center [1146, 235] width 58 height 13
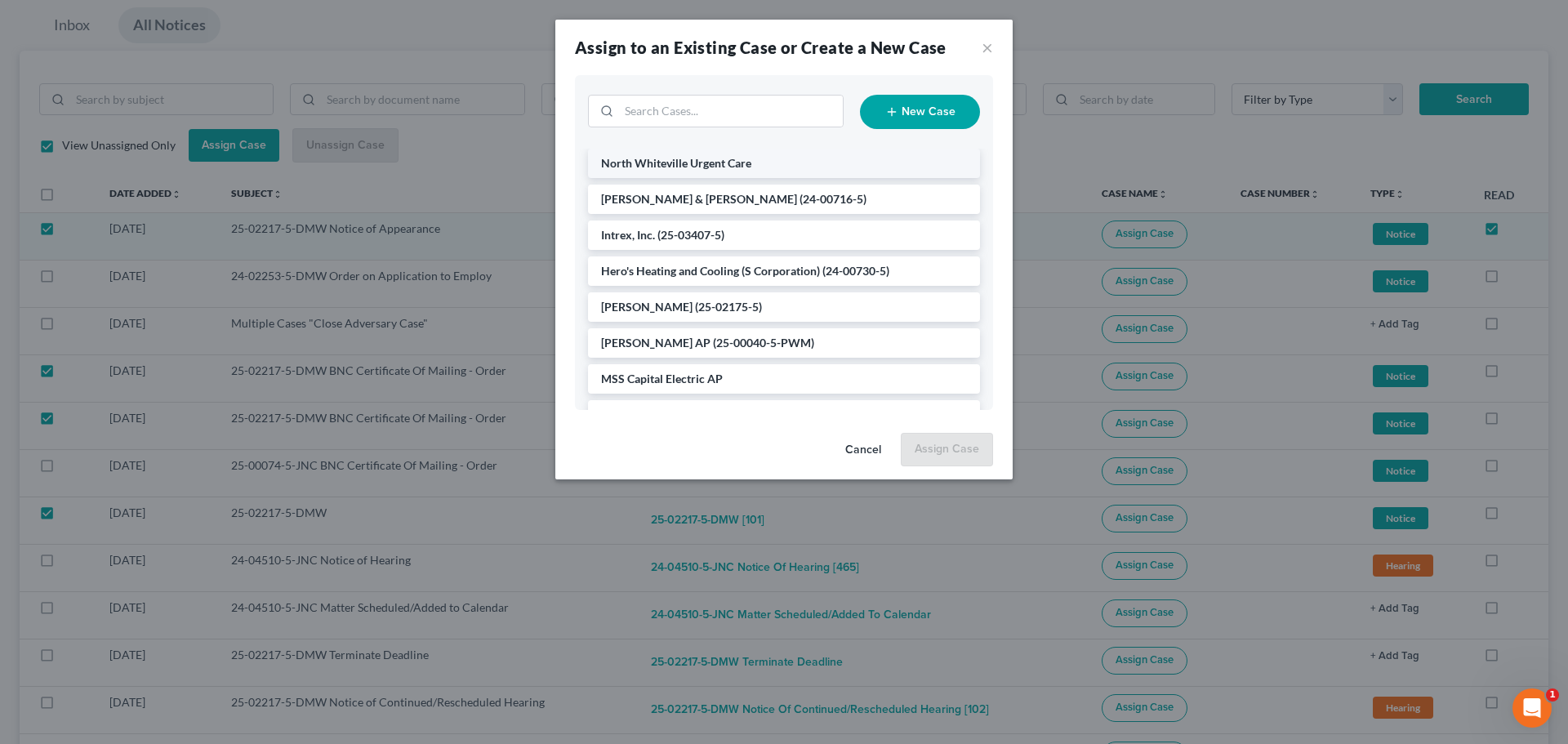
click at [716, 165] on span "North Whiteville Urgent Care" at bounding box center [676, 162] width 150 height 14
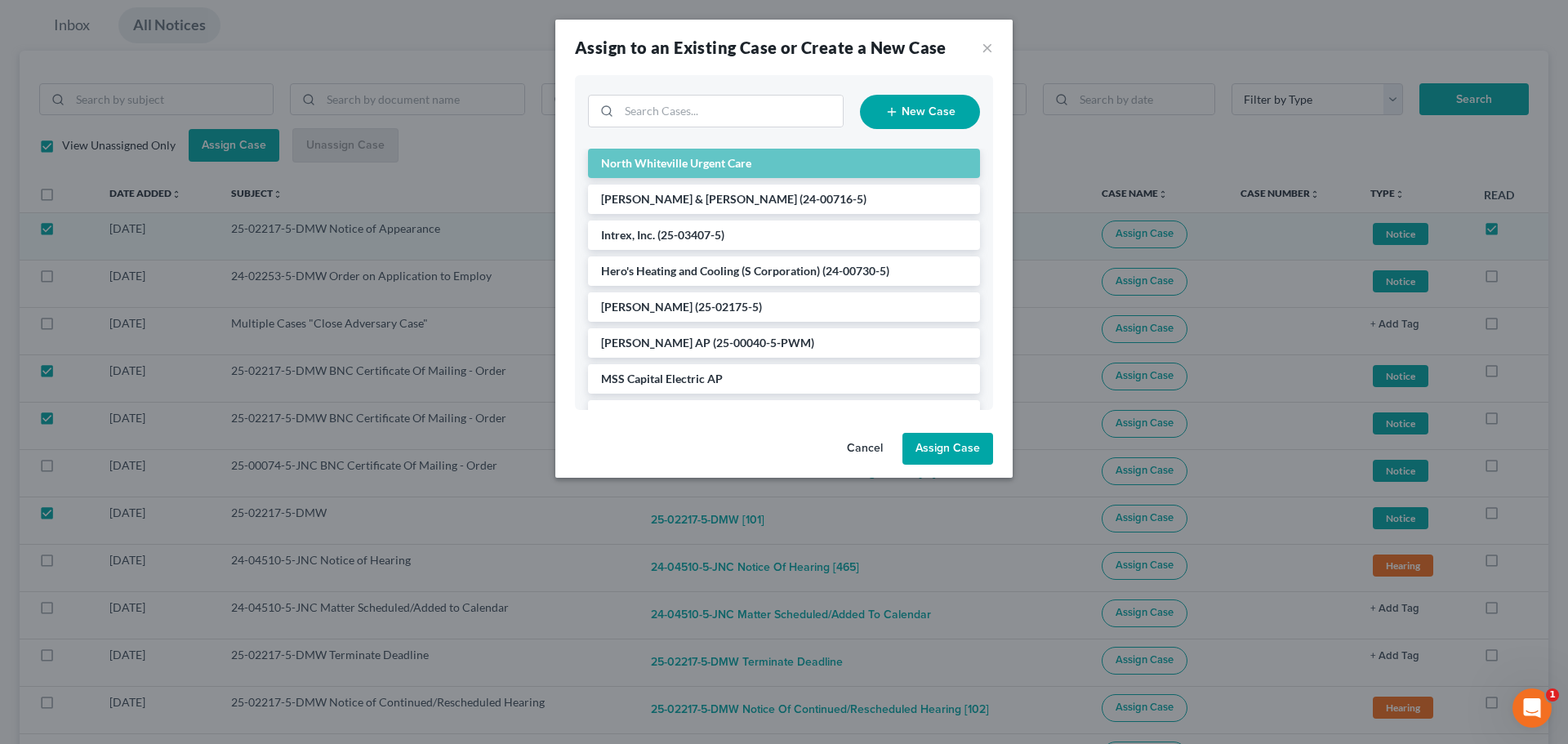
click at [949, 448] on button "Assign Case" at bounding box center [947, 449] width 90 height 33
checkbox input "false"
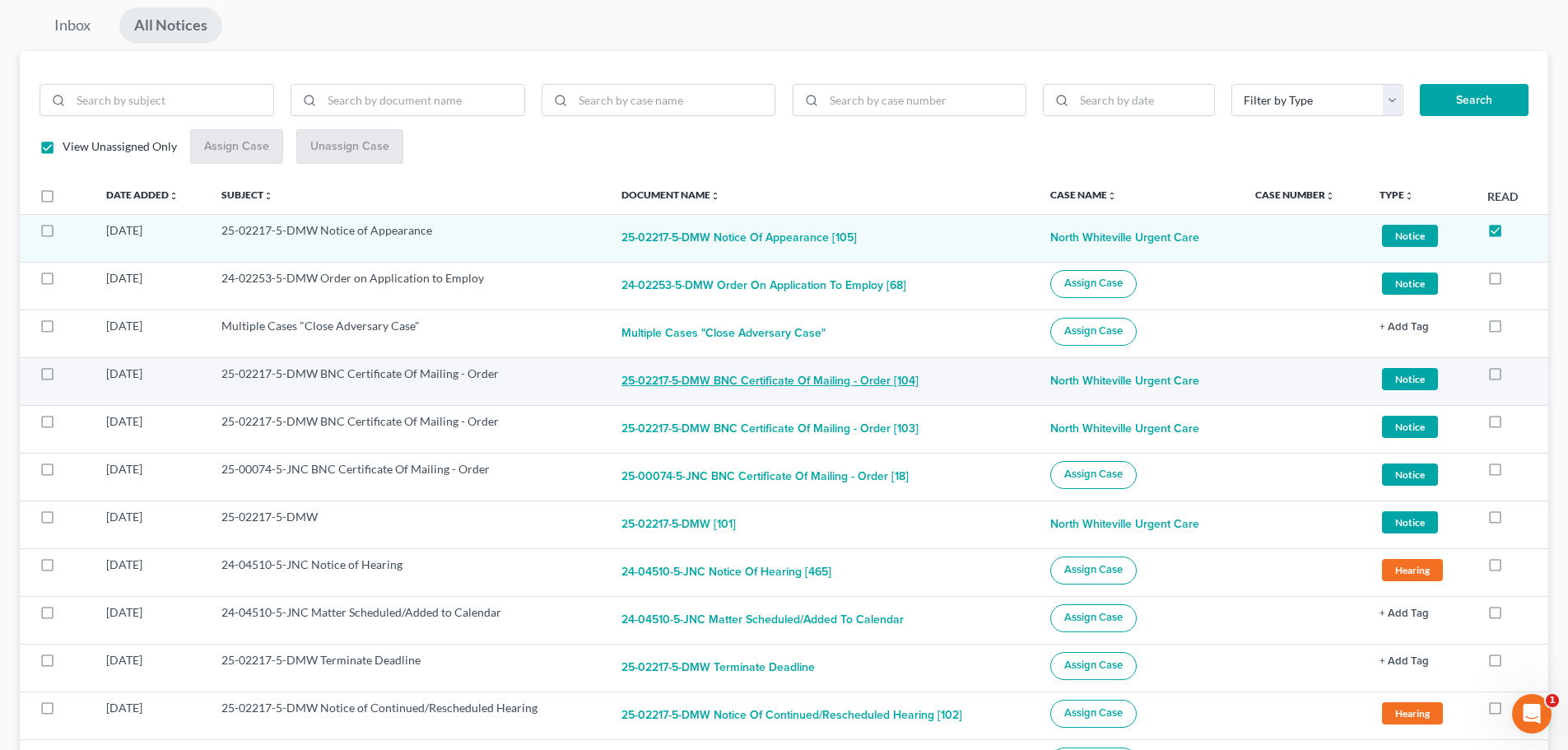
click at [835, 380] on button "25-02217-5-DMW BNC Certificate Of Mailing - Order [104]" at bounding box center [770, 382] width 297 height 33
checkbox input "true"
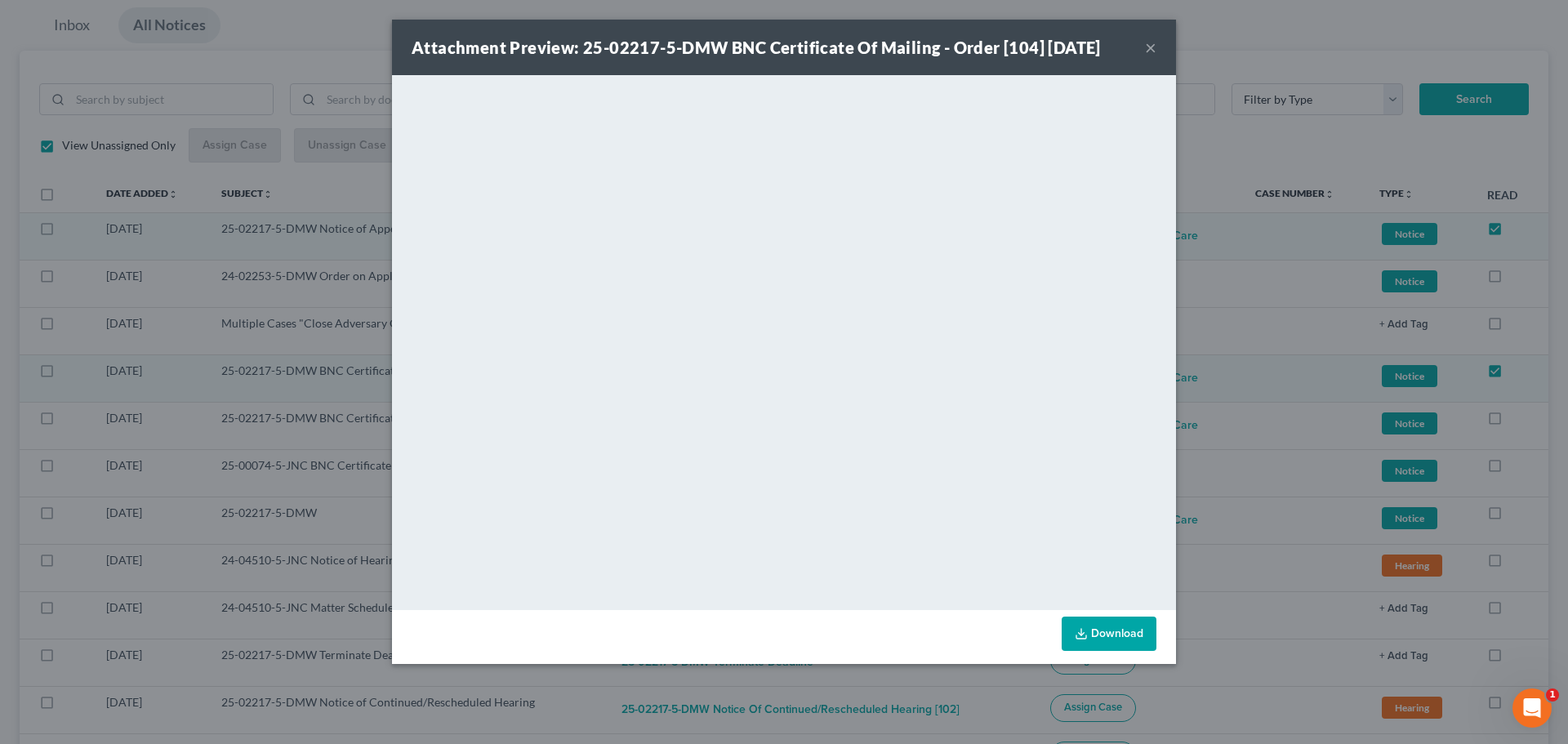
drag, startPoint x: 1150, startPoint y: 47, endPoint x: 1143, endPoint y: 54, distance: 9.9
click at [1150, 47] on button "×" at bounding box center [1150, 48] width 12 height 20
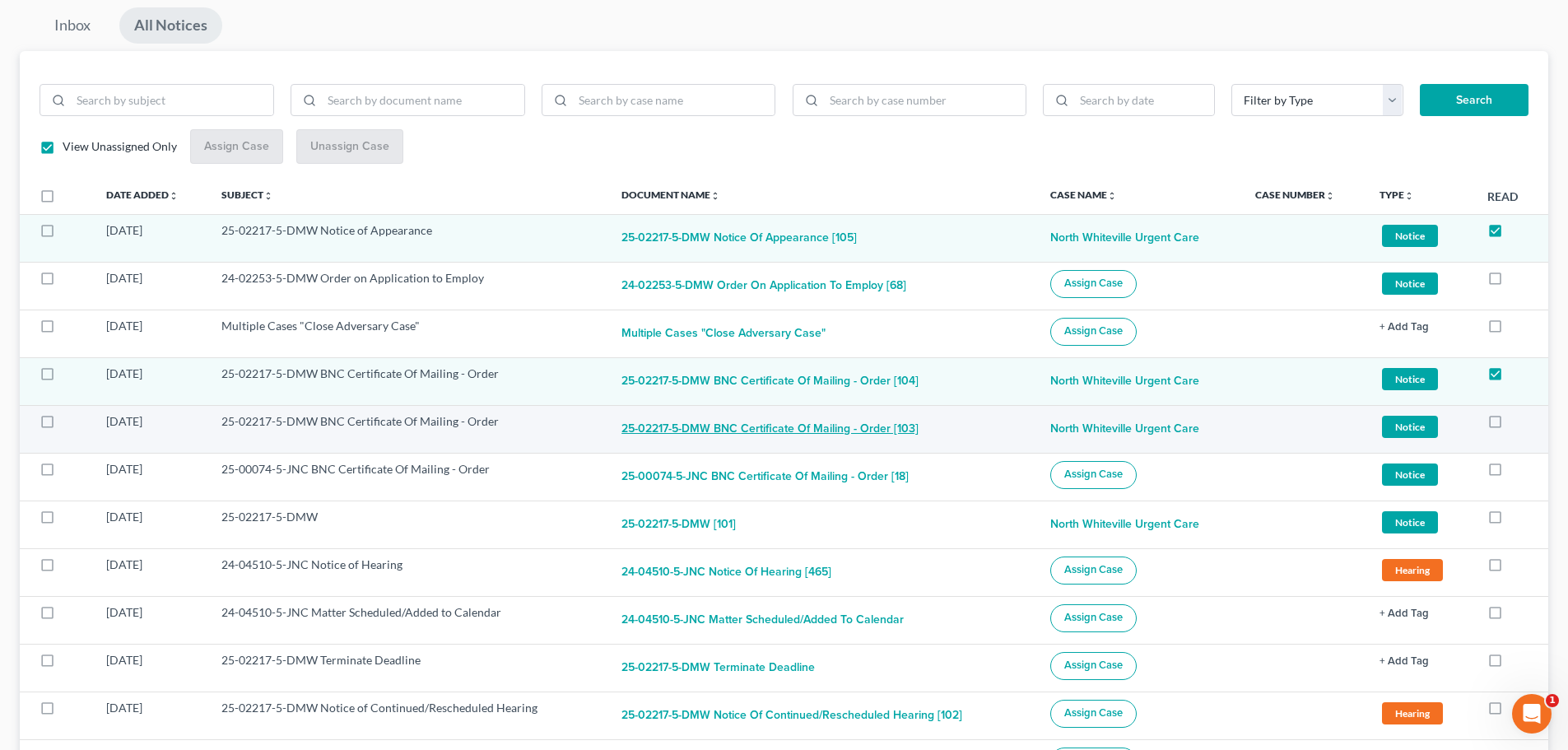
click at [797, 429] on button "25-02217-5-DMW BNC Certificate Of Mailing - Order [103]" at bounding box center [770, 430] width 297 height 33
checkbox input "true"
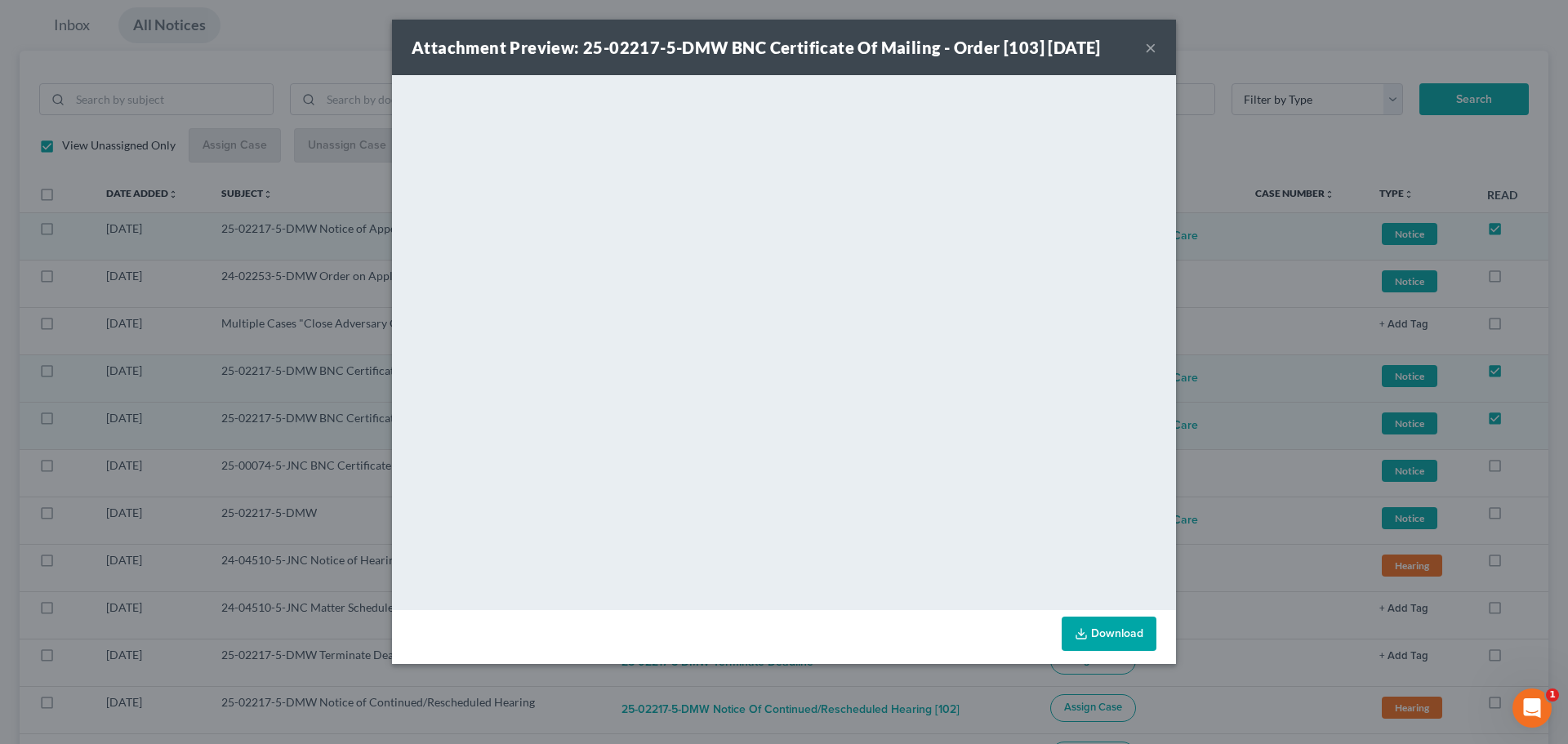
click at [1150, 51] on button "×" at bounding box center [1150, 48] width 12 height 20
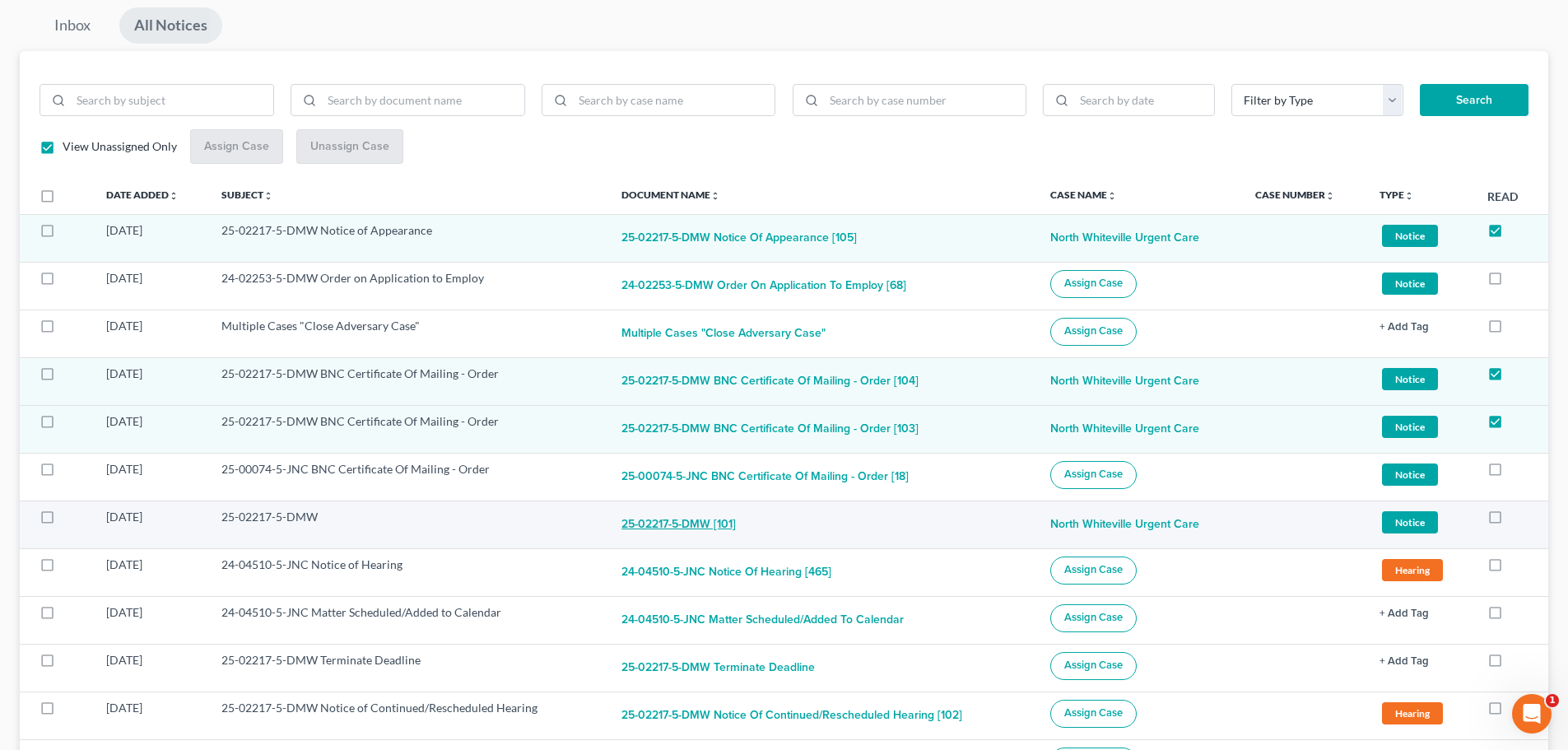
click at [701, 524] on button "25-02217-5-DMW [101]" at bounding box center [678, 526] width 114 height 33
checkbox input "true"
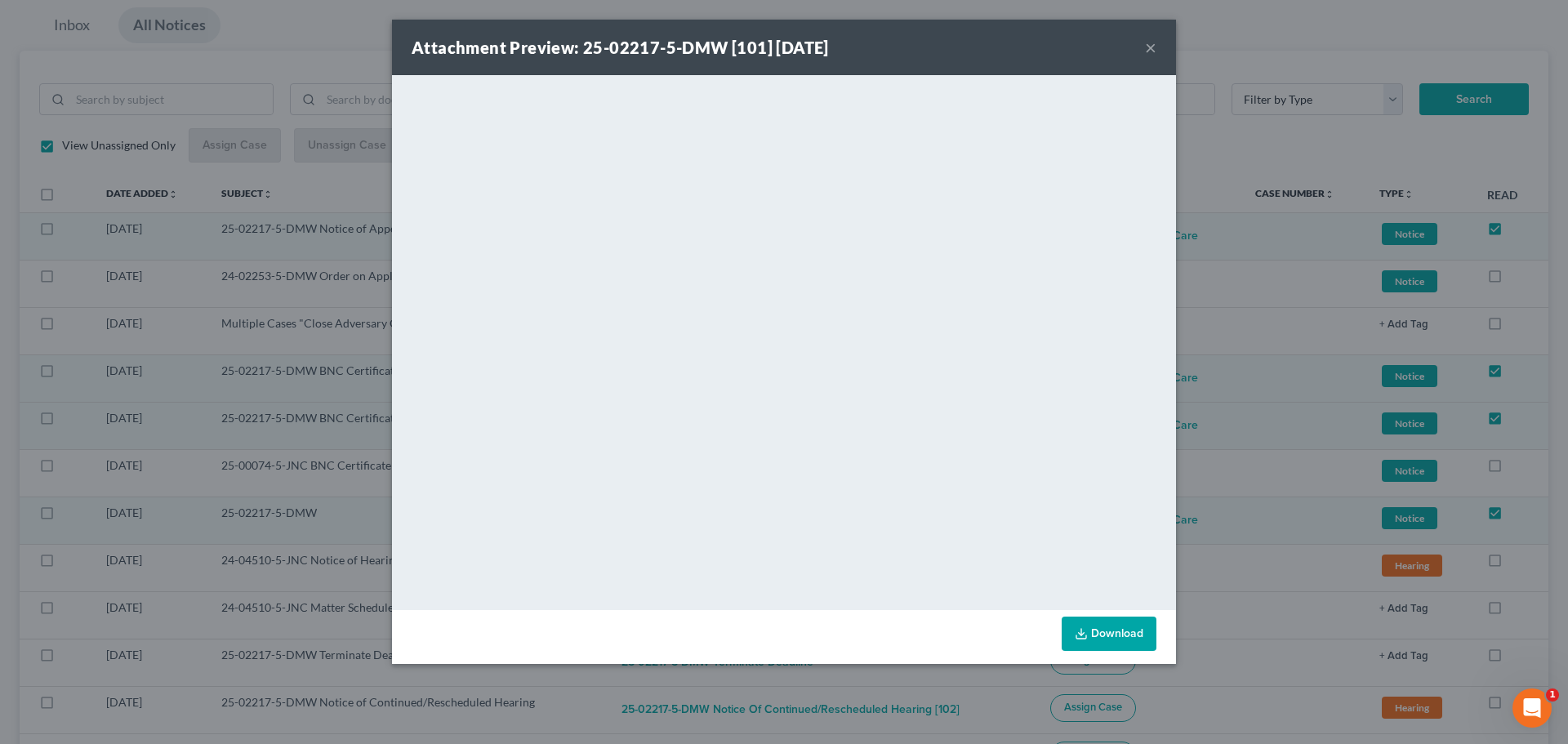
click at [1148, 54] on button "×" at bounding box center [1150, 48] width 12 height 20
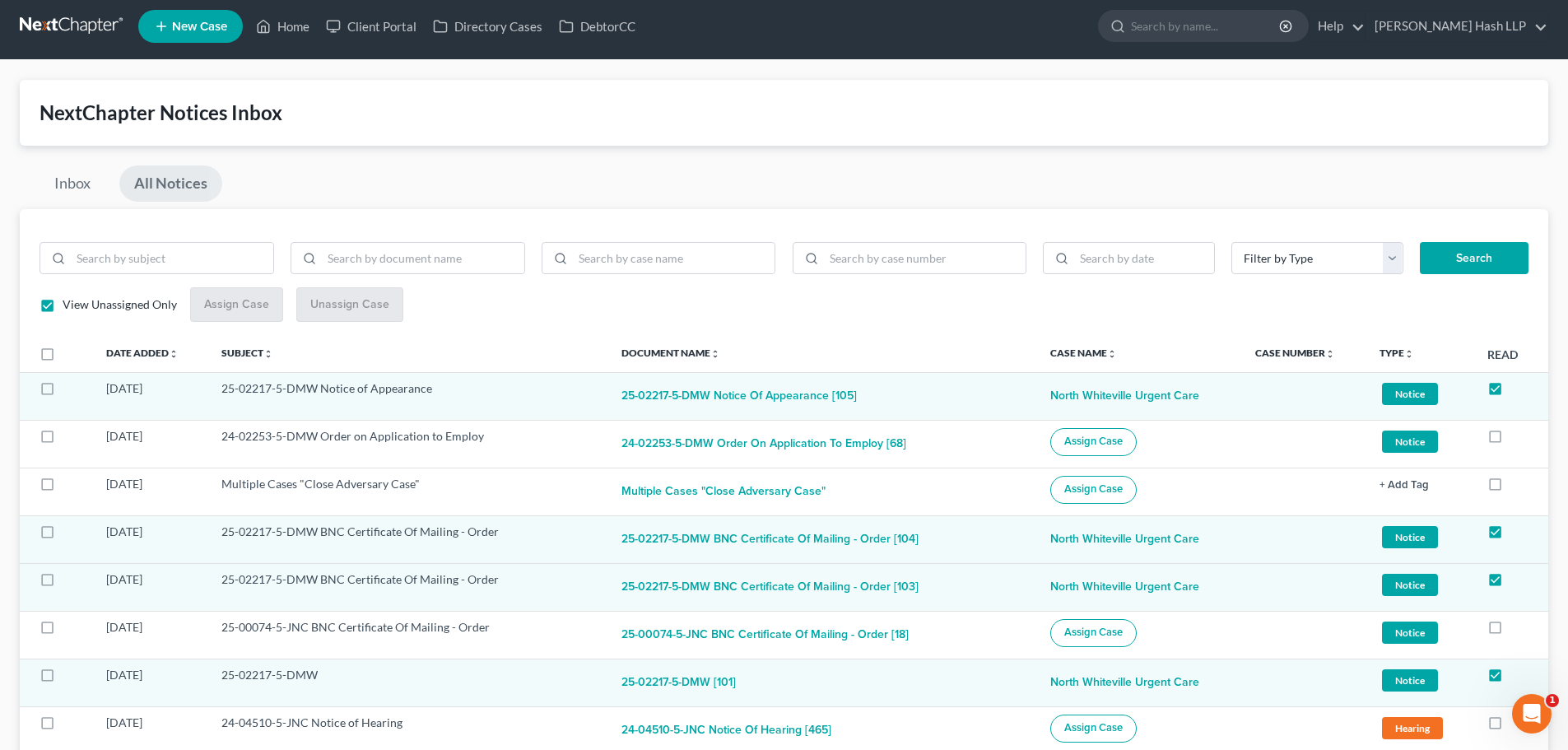
scroll to position [0, 0]
